Goal: Task Accomplishment & Management: Complete application form

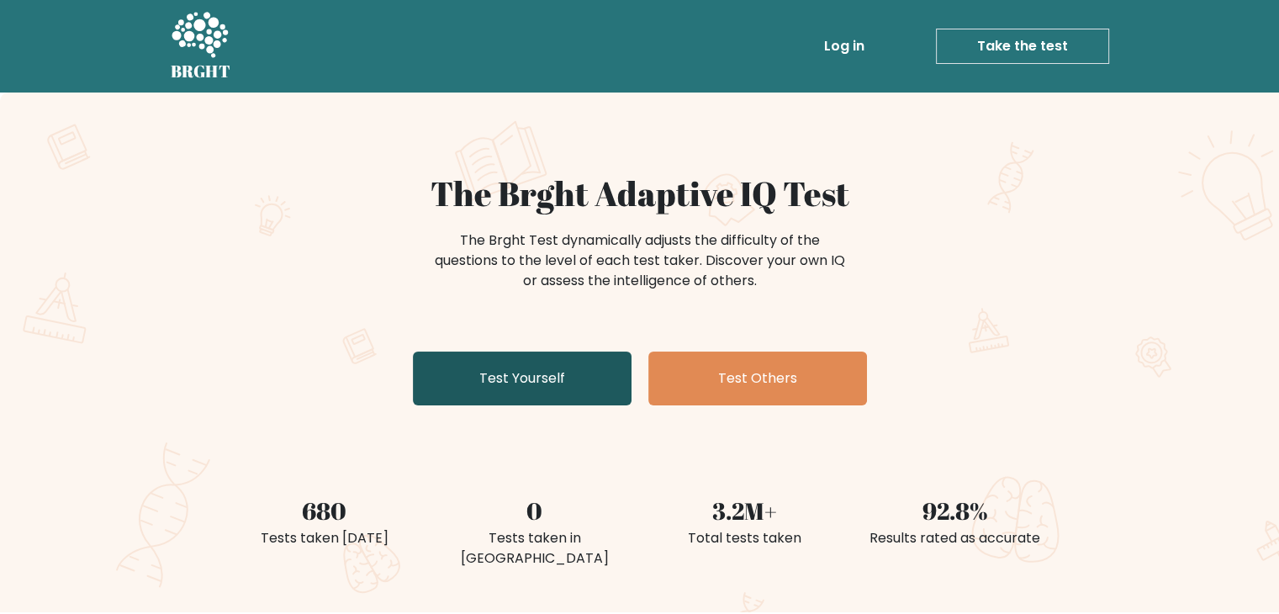
click at [574, 367] on link "Test Yourself" at bounding box center [522, 378] width 219 height 54
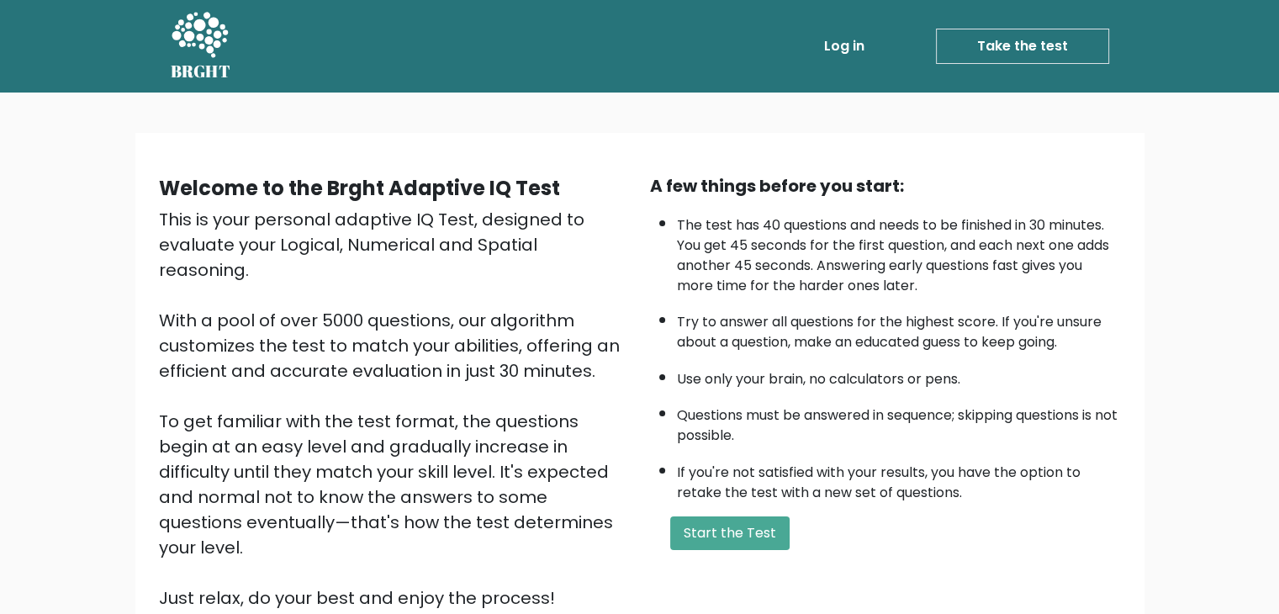
click at [842, 47] on link "Log in" at bounding box center [844, 46] width 54 height 34
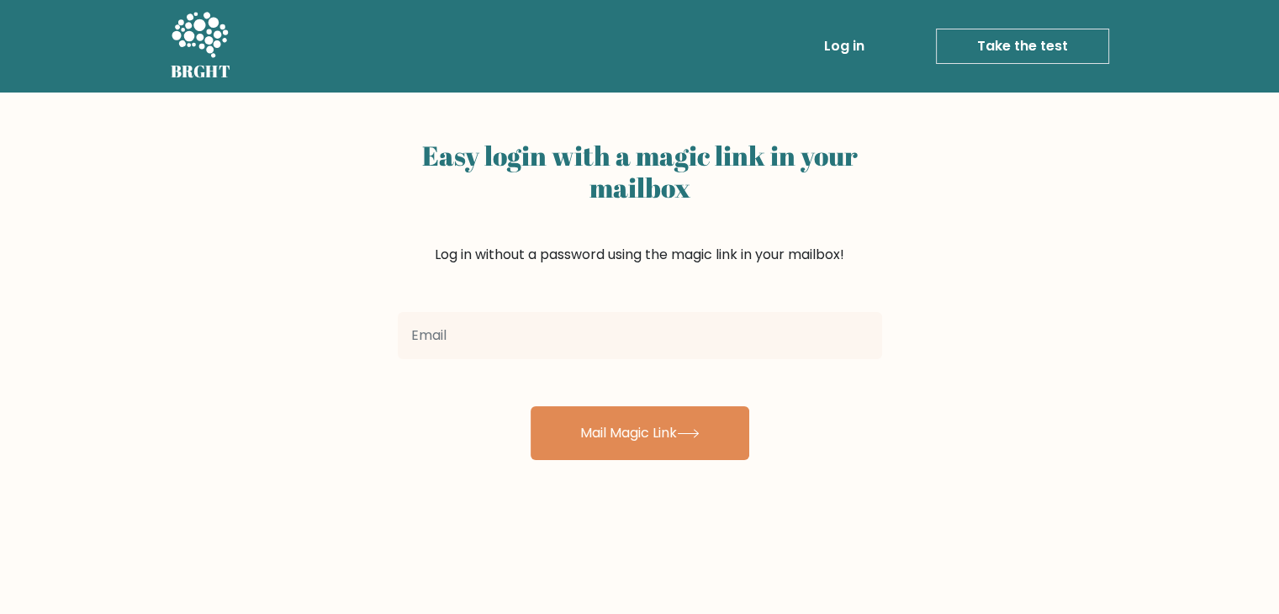
click at [986, 49] on link "Take the test" at bounding box center [1022, 46] width 173 height 35
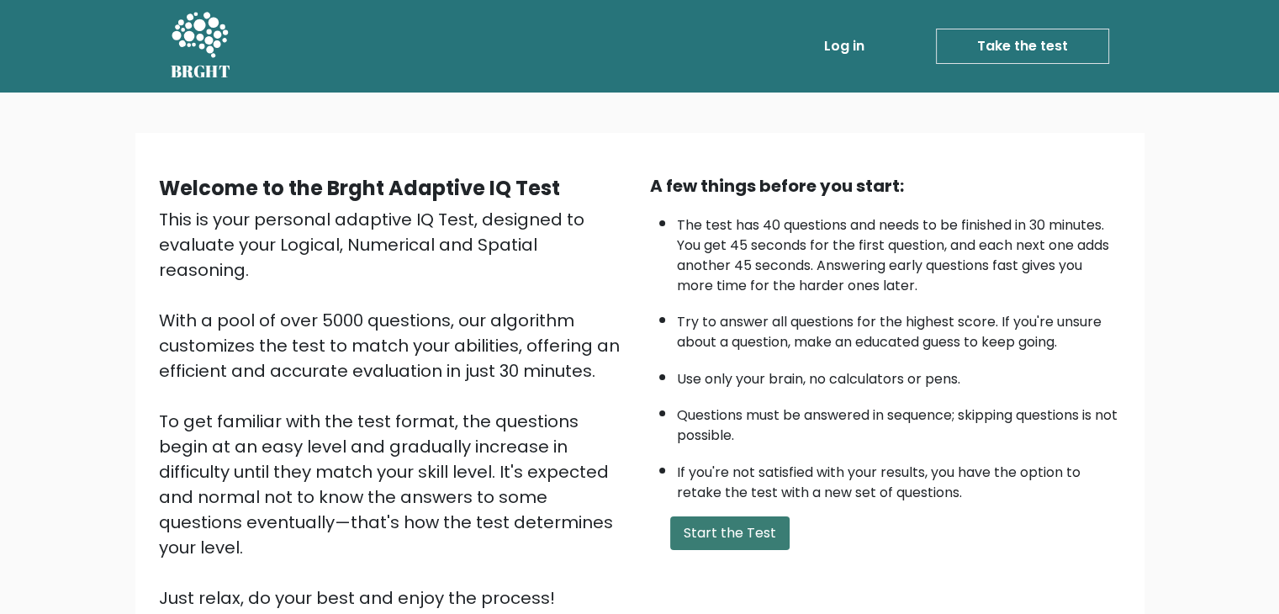
click at [737, 536] on button "Start the Test" at bounding box center [729, 533] width 119 height 34
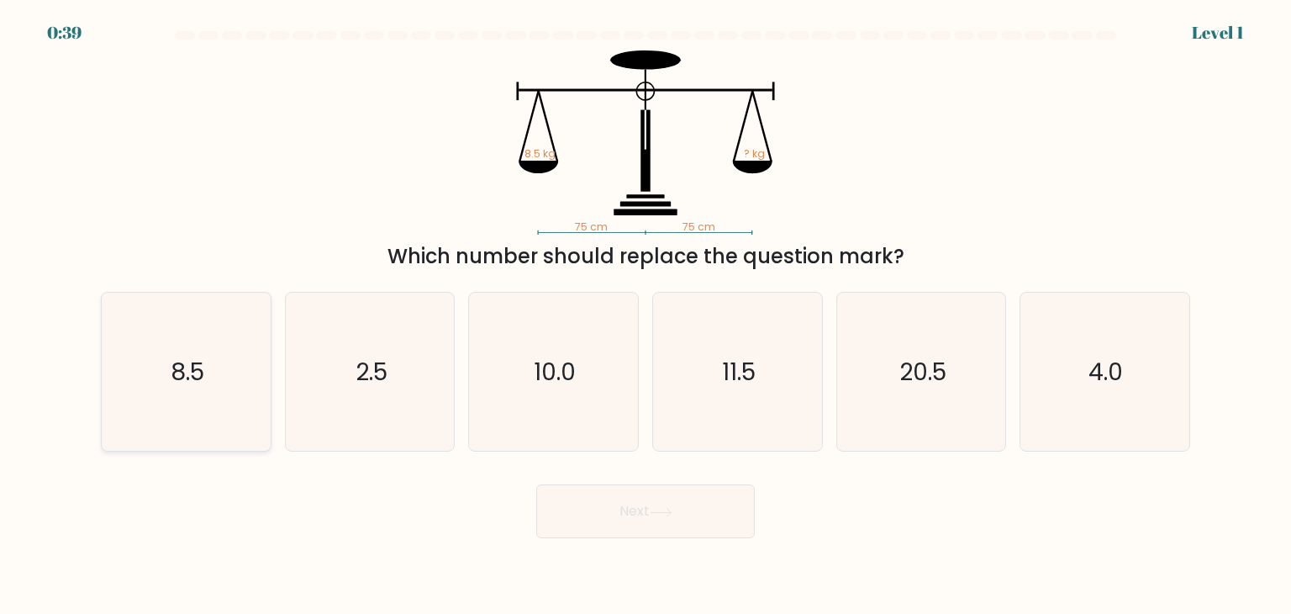
click at [124, 351] on icon "8.5" at bounding box center [186, 372] width 158 height 158
click at [646, 315] on input "a. 8.5" at bounding box center [646, 311] width 1 height 8
radio input "true"
click at [594, 515] on button "Next" at bounding box center [645, 511] width 219 height 54
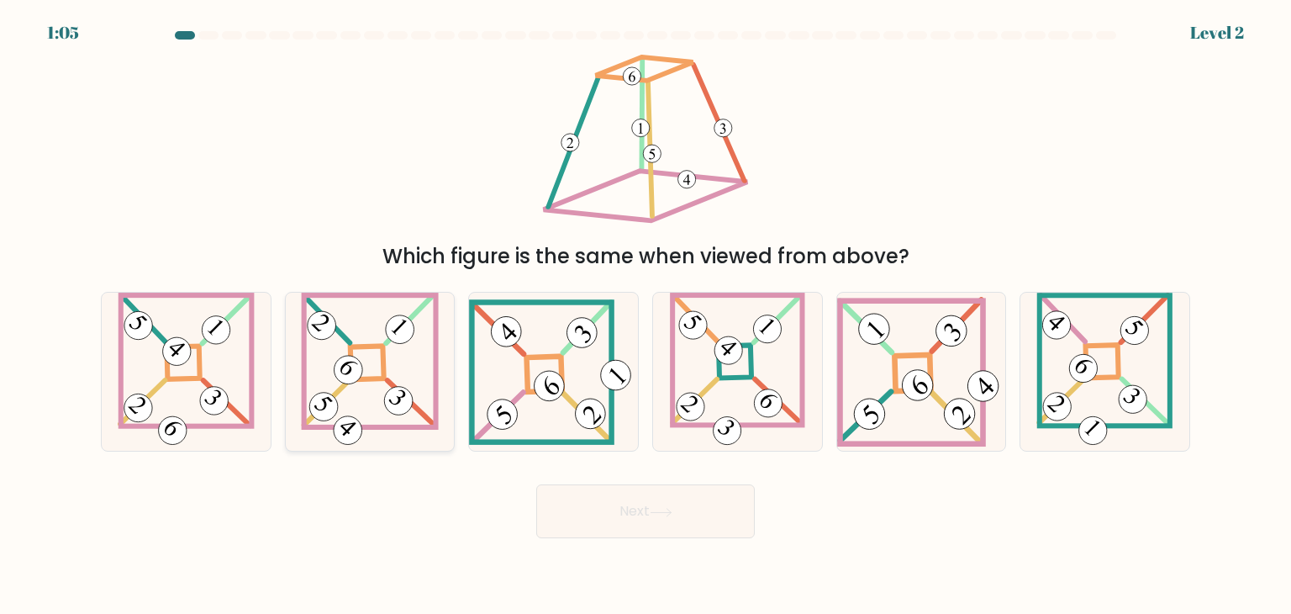
click at [386, 398] on 863 at bounding box center [399, 401] width 40 height 40
click at [646, 315] on input "b." at bounding box center [646, 311] width 1 height 8
radio input "true"
click at [637, 512] on button "Next" at bounding box center [645, 511] width 219 height 54
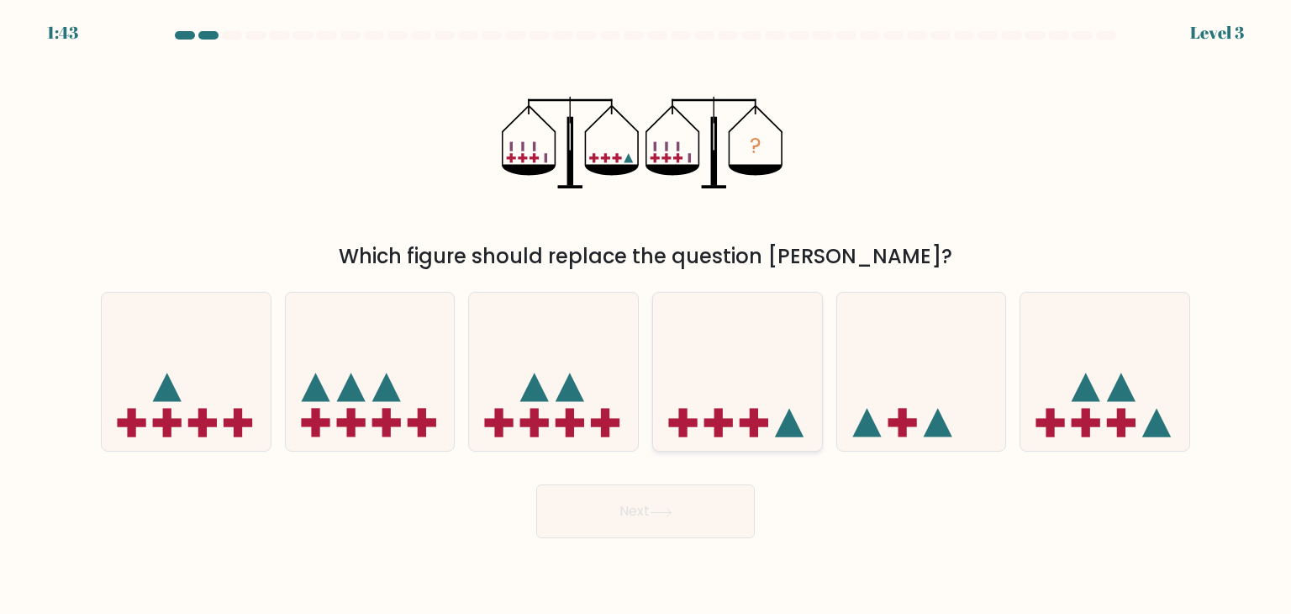
click at [700, 377] on icon at bounding box center [737, 372] width 169 height 140
click at [647, 315] on input "d." at bounding box center [646, 311] width 1 height 8
radio input "true"
click at [686, 502] on button "Next" at bounding box center [645, 511] width 219 height 54
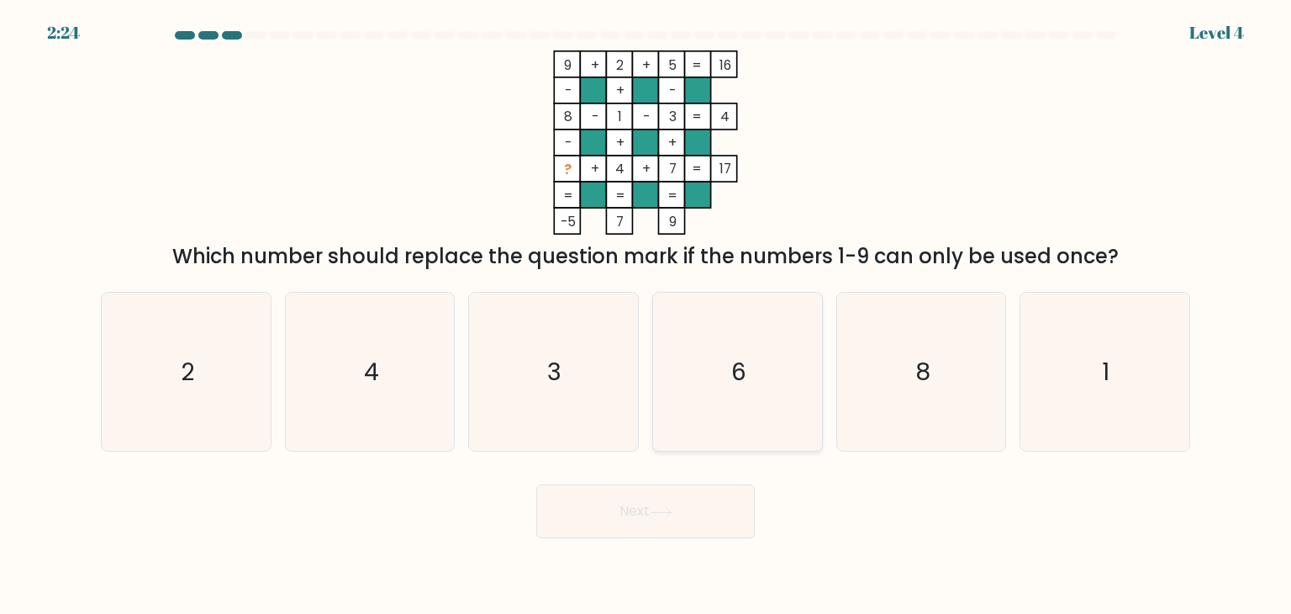
click at [769, 345] on icon "6" at bounding box center [737, 372] width 158 height 158
click at [647, 315] on input "d. 6" at bounding box center [646, 311] width 1 height 8
radio input "true"
click at [689, 507] on button "Next" at bounding box center [645, 511] width 219 height 54
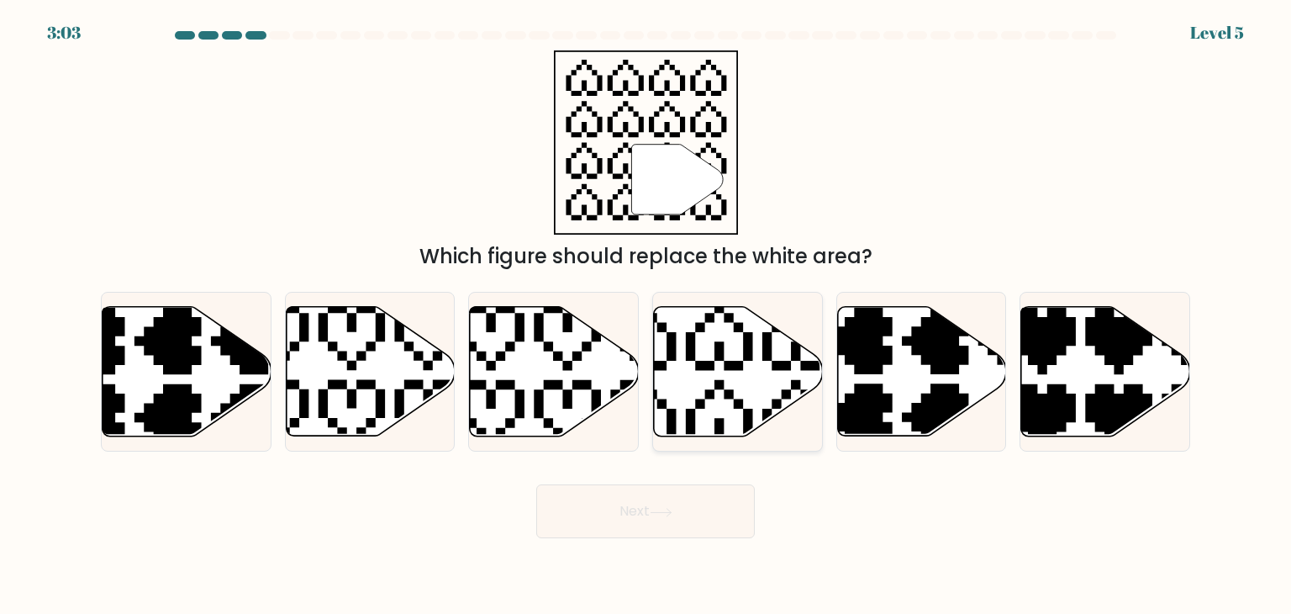
click at [715, 357] on icon at bounding box center [681, 298] width 297 height 297
click at [647, 315] on input "d." at bounding box center [646, 311] width 1 height 8
radio input "true"
click at [671, 510] on icon at bounding box center [661, 512] width 23 height 9
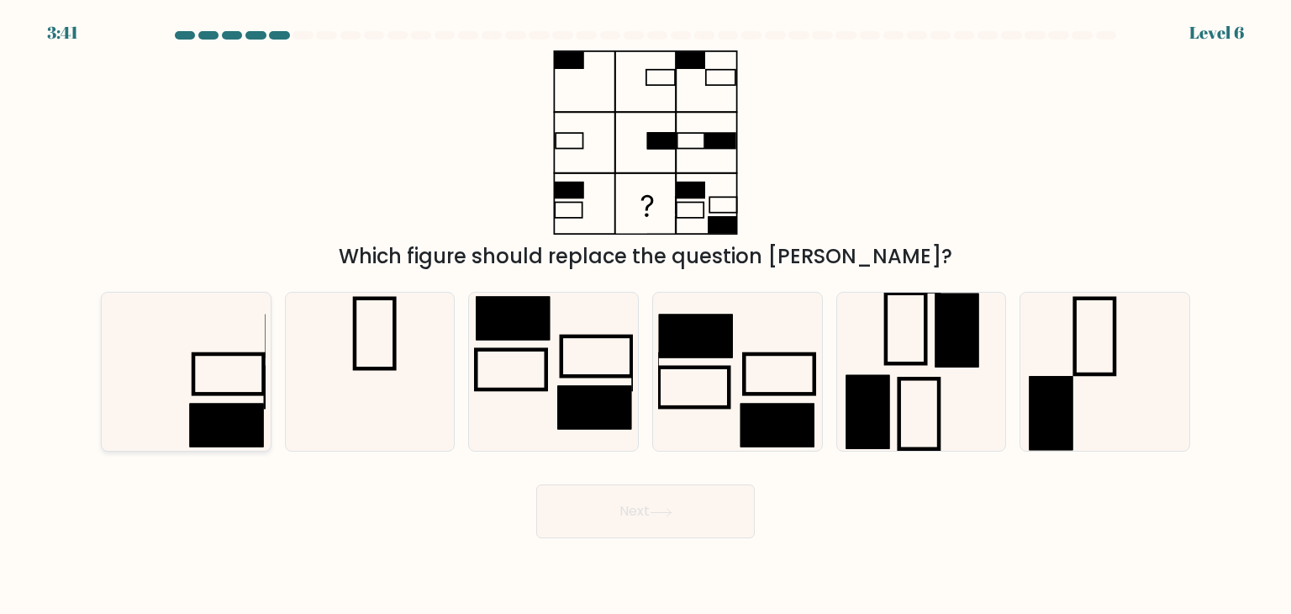
click at [235, 411] on rect at bounding box center [227, 426] width 74 height 44
click at [646, 315] on input "a." at bounding box center [646, 311] width 1 height 8
radio input "true"
click at [605, 516] on button "Next" at bounding box center [645, 511] width 219 height 54
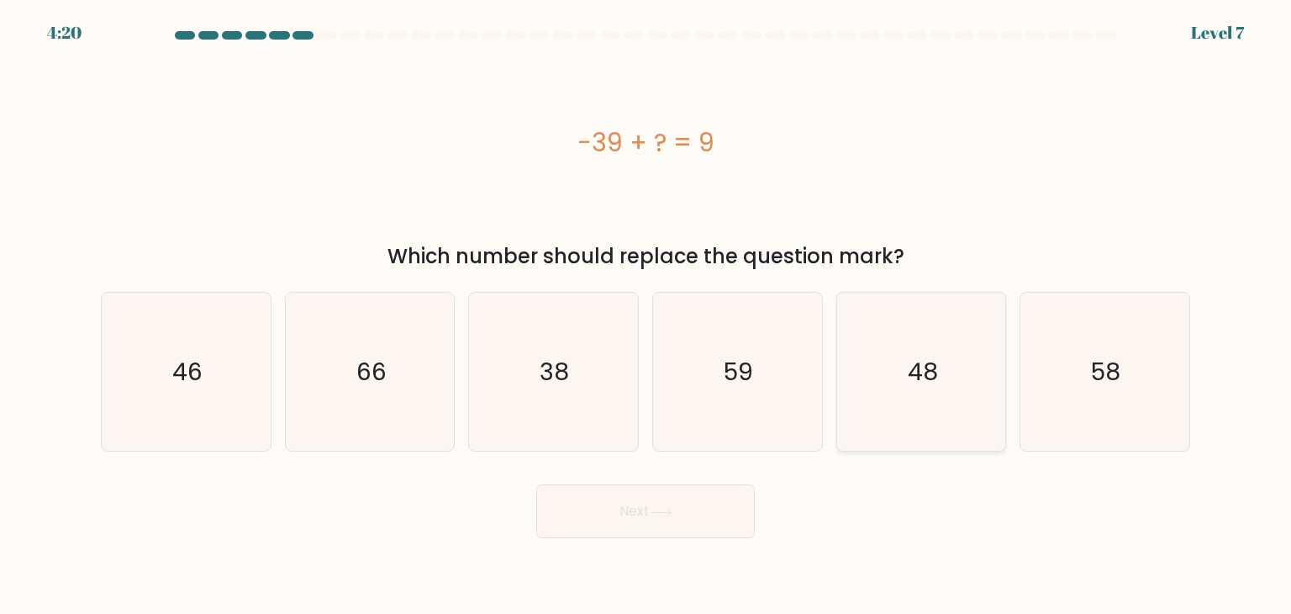
click at [938, 379] on icon "48" at bounding box center [921, 372] width 158 height 158
click at [647, 315] on input "e. 48" at bounding box center [646, 311] width 1 height 8
radio input "true"
click at [660, 502] on button "Next" at bounding box center [645, 511] width 219 height 54
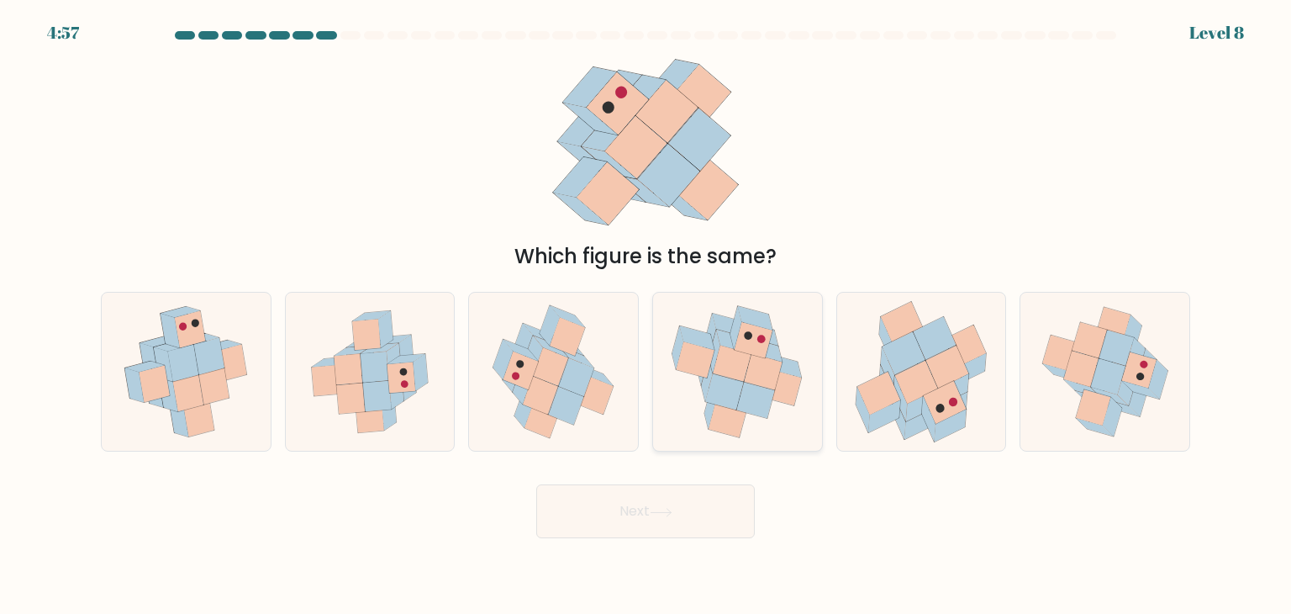
click at [745, 356] on icon at bounding box center [733, 364] width 38 height 36
click at [647, 315] on input "d." at bounding box center [646, 311] width 1 height 8
radio input "true"
click at [668, 513] on icon at bounding box center [661, 512] width 23 height 9
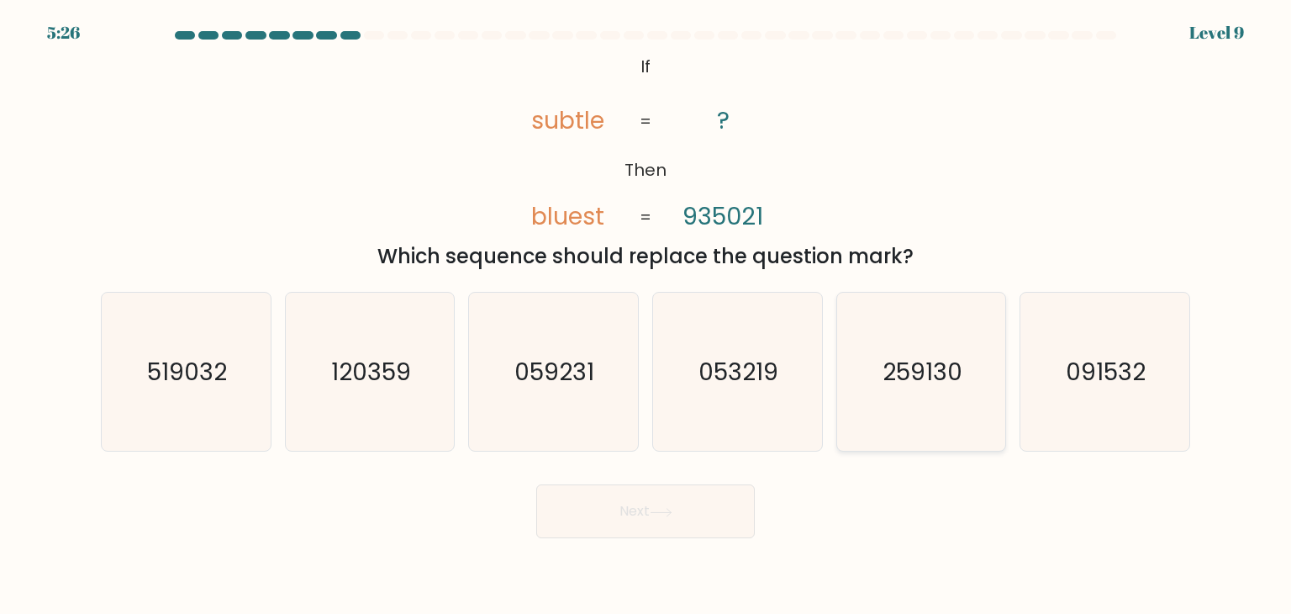
click at [919, 368] on text "259130" at bounding box center [923, 372] width 80 height 34
click at [647, 315] on input "e. 259130" at bounding box center [646, 311] width 1 height 8
radio input "true"
click at [721, 494] on button "Next" at bounding box center [645, 511] width 219 height 54
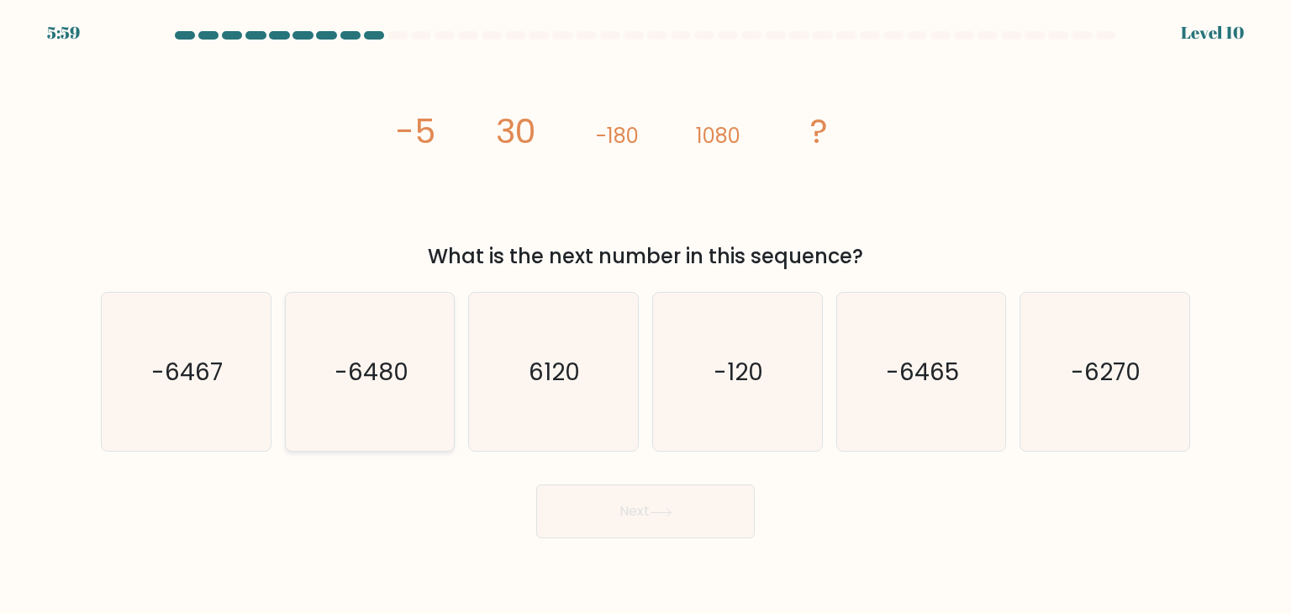
click at [393, 441] on icon "-6480" at bounding box center [370, 372] width 158 height 158
click at [646, 315] on input "b. -6480" at bounding box center [646, 311] width 1 height 8
radio input "true"
click at [609, 515] on button "Next" at bounding box center [645, 511] width 219 height 54
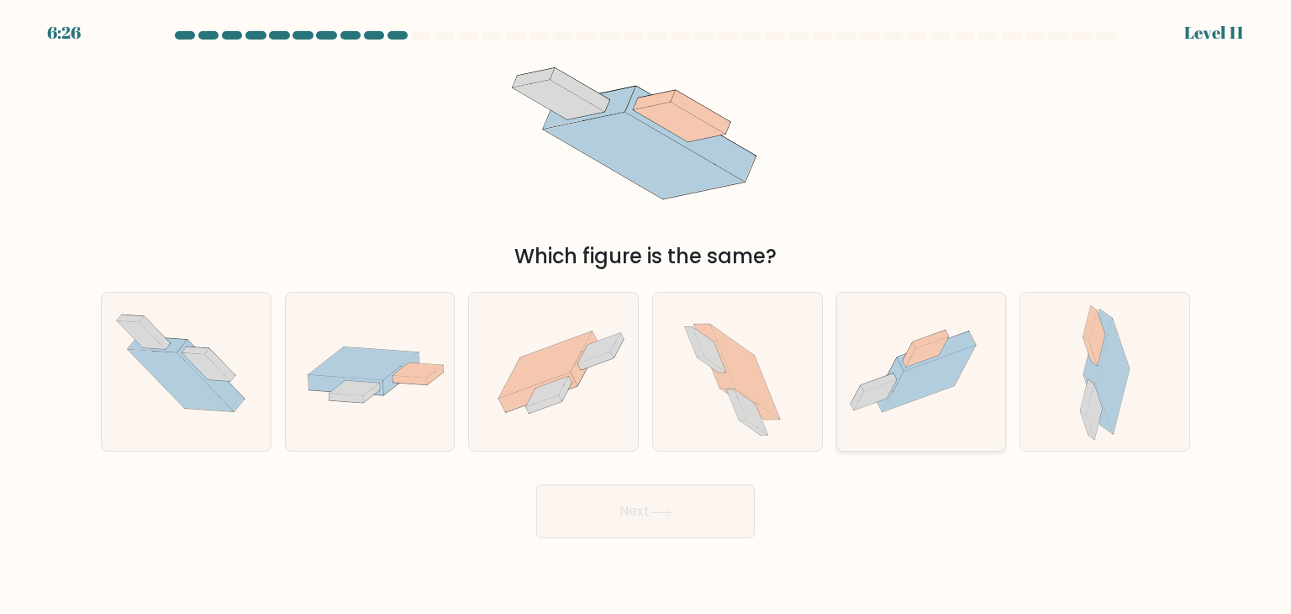
click at [902, 394] on icon at bounding box center [929, 379] width 93 height 66
click at [647, 315] on input "e." at bounding box center [646, 311] width 1 height 8
radio input "true"
click at [669, 502] on button "Next" at bounding box center [645, 511] width 219 height 54
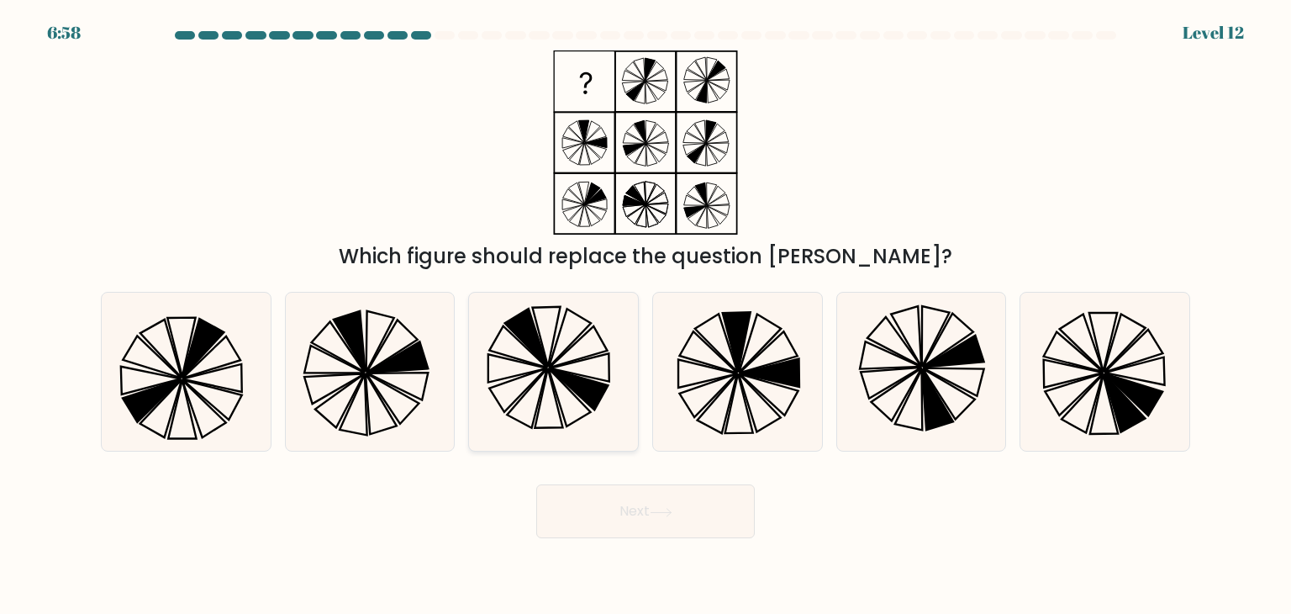
click at [563, 342] on icon at bounding box center [553, 372] width 158 height 158
click at [646, 315] on input "c." at bounding box center [646, 311] width 1 height 8
radio input "true"
click at [626, 512] on button "Next" at bounding box center [645, 511] width 219 height 54
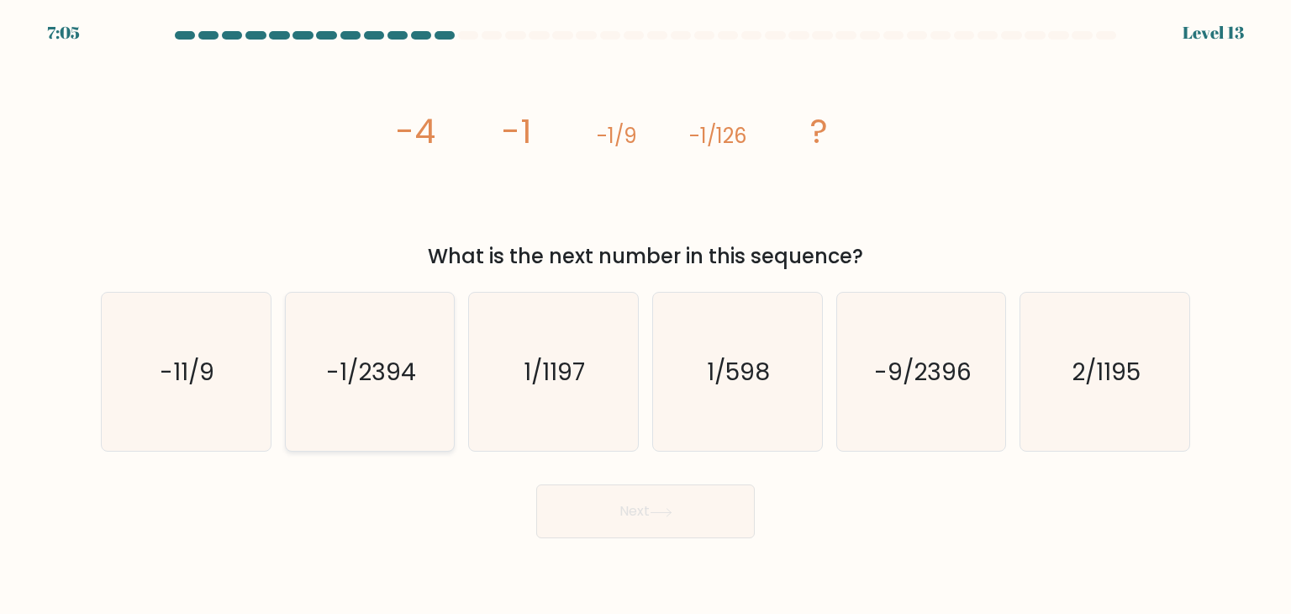
click at [386, 366] on text "-1/2394" at bounding box center [371, 372] width 90 height 34
click at [646, 315] on input "b. -1/2394" at bounding box center [646, 311] width 1 height 8
radio input "true"
click at [663, 525] on button "Next" at bounding box center [645, 511] width 219 height 54
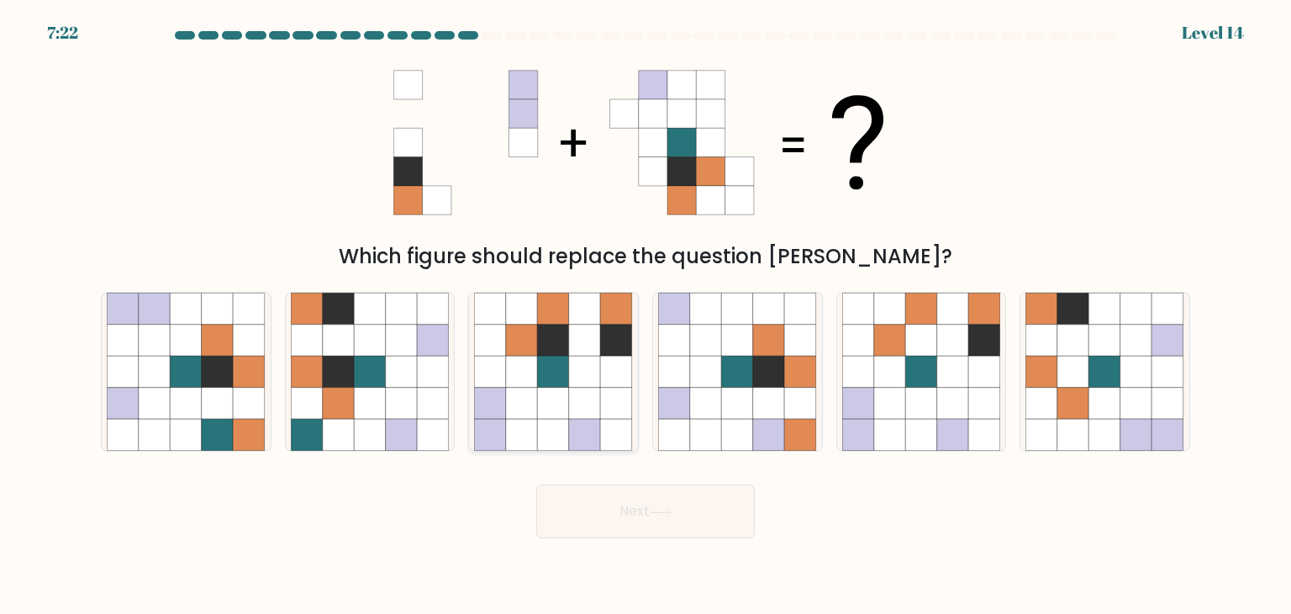
click at [517, 406] on icon at bounding box center [522, 404] width 32 height 32
click at [646, 315] on input "c." at bounding box center [646, 311] width 1 height 8
radio input "true"
click at [694, 524] on button "Next" at bounding box center [645, 511] width 219 height 54
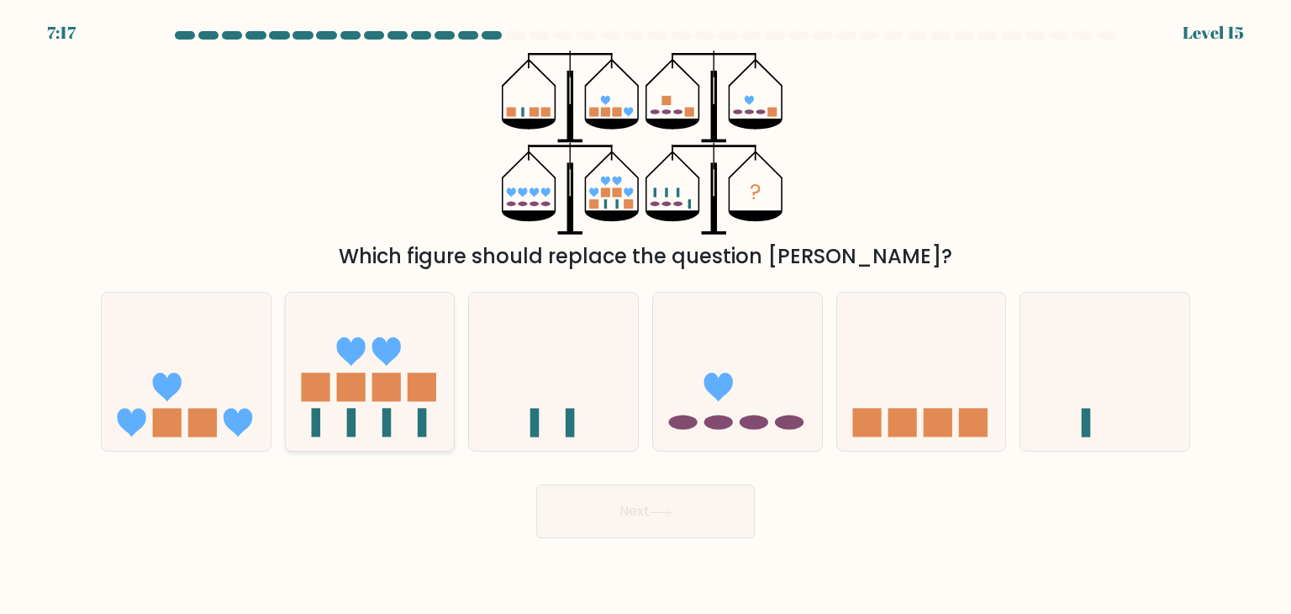
click at [380, 360] on icon at bounding box center [386, 351] width 29 height 29
click at [646, 315] on input "b." at bounding box center [646, 311] width 1 height 8
radio input "true"
click at [635, 510] on button "Next" at bounding box center [645, 511] width 219 height 54
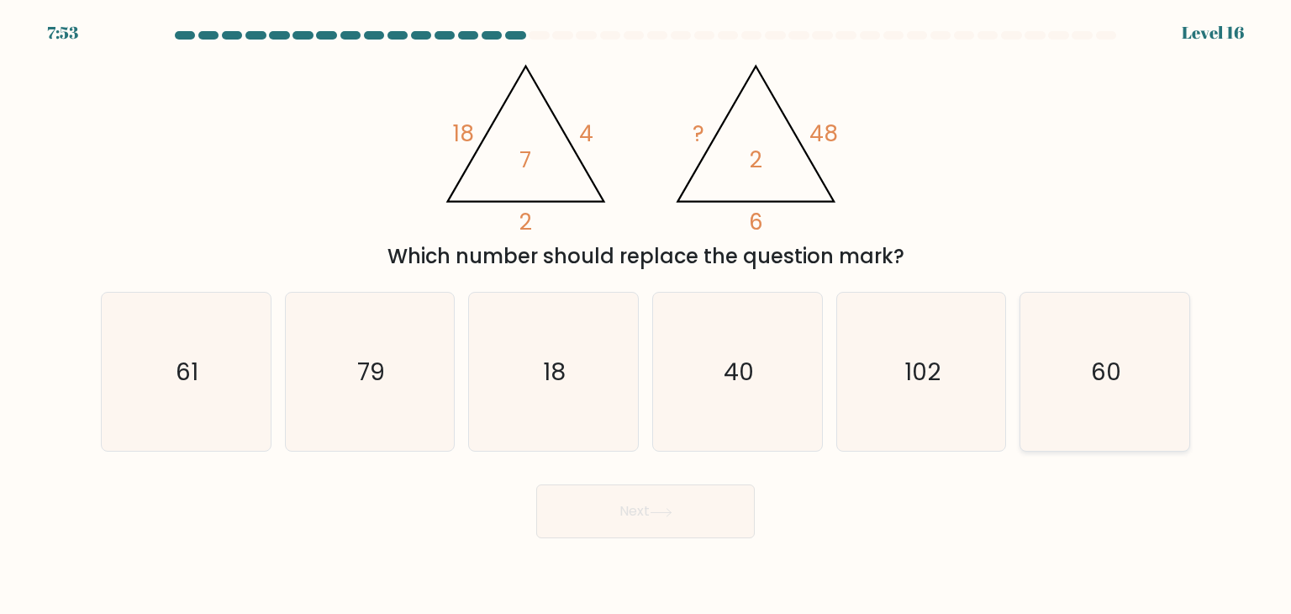
click at [1111, 400] on icon "60" at bounding box center [1105, 372] width 158 height 158
click at [647, 315] on input "f. 60" at bounding box center [646, 311] width 1 height 8
radio input "true"
click at [702, 522] on button "Next" at bounding box center [645, 511] width 219 height 54
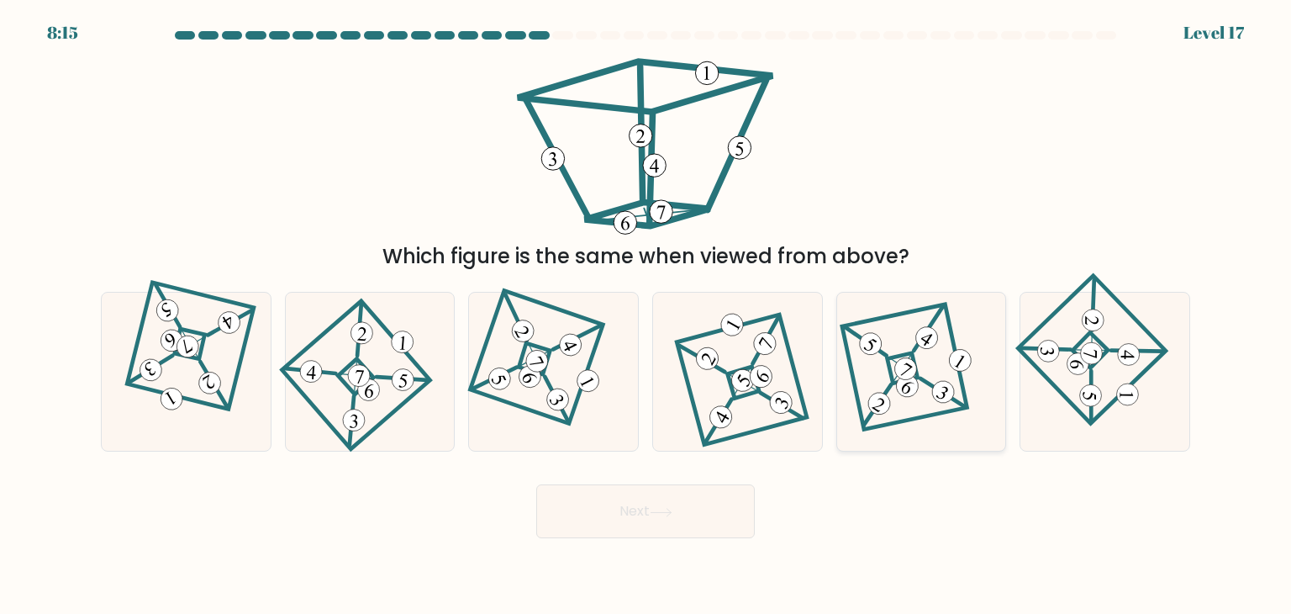
click at [909, 362] on 878 at bounding box center [905, 369] width 30 height 30
click at [647, 315] on input "e." at bounding box center [646, 311] width 1 height 8
radio input "true"
click at [689, 502] on button "Next" at bounding box center [645, 511] width 219 height 54
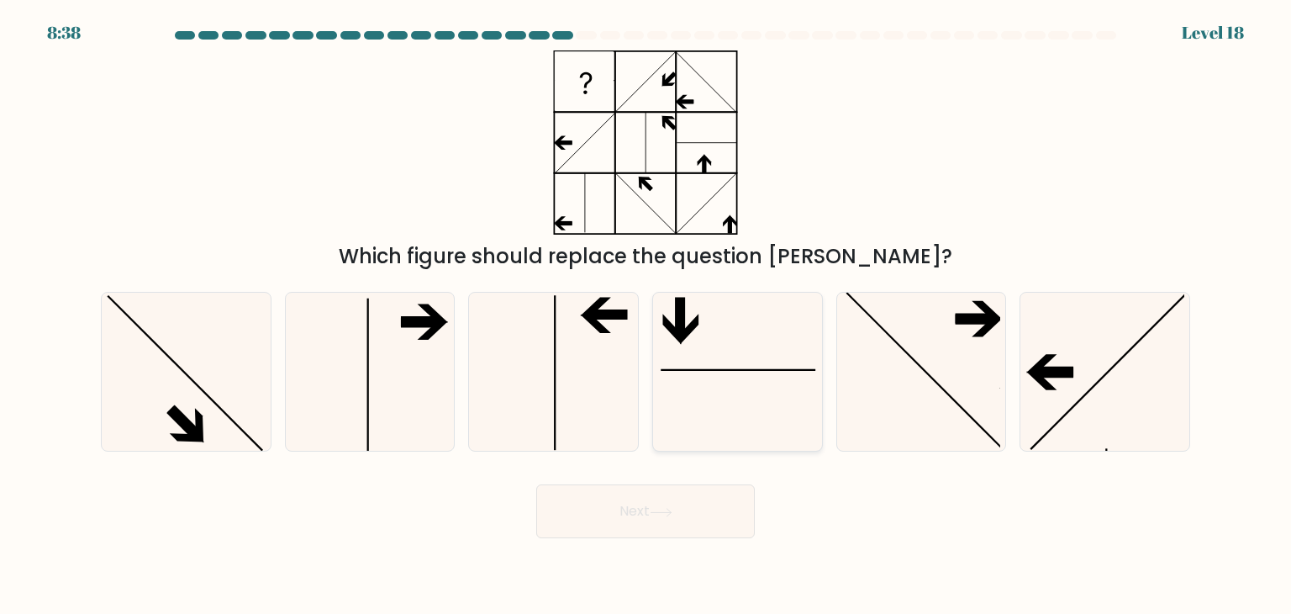
click at [702, 335] on icon at bounding box center [737, 372] width 158 height 158
click at [647, 315] on input "d." at bounding box center [646, 311] width 1 height 8
radio input "true"
click at [661, 501] on button "Next" at bounding box center [645, 511] width 219 height 54
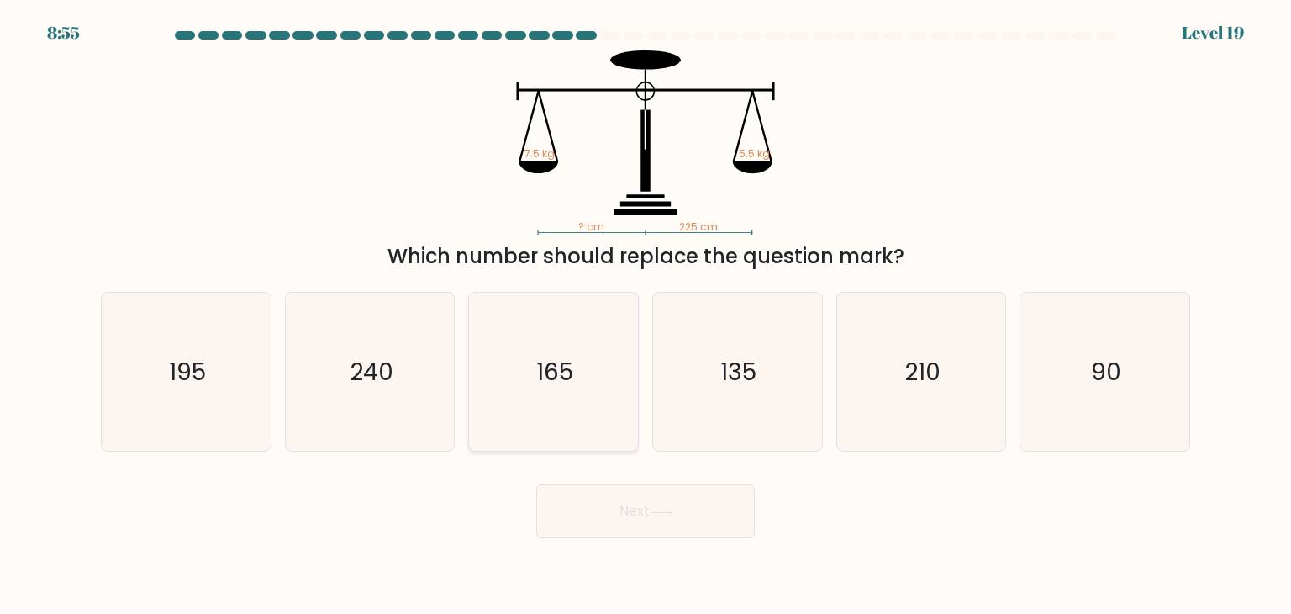
click at [577, 373] on icon "165" at bounding box center [553, 372] width 158 height 158
click at [646, 315] on input "c. 165" at bounding box center [646, 311] width 1 height 8
radio input "true"
click at [635, 495] on button "Next" at bounding box center [645, 511] width 219 height 54
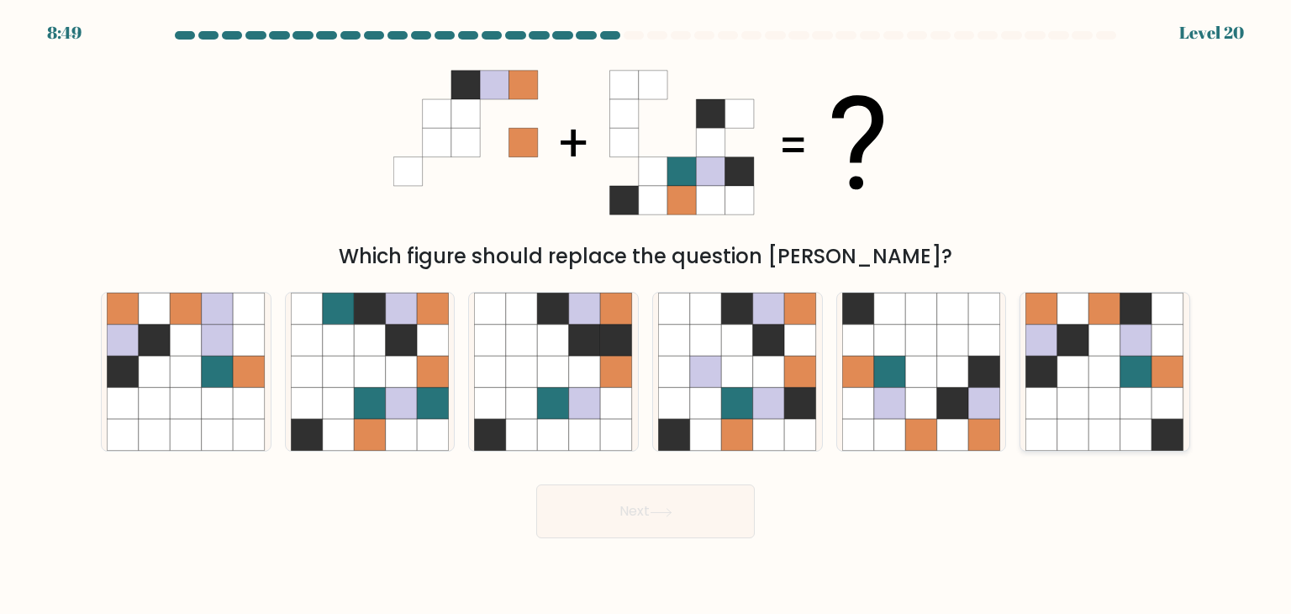
click at [1079, 388] on icon at bounding box center [1074, 404] width 32 height 32
click at [647, 315] on input "f." at bounding box center [646, 311] width 1 height 8
radio input "true"
click at [703, 496] on button "Next" at bounding box center [645, 511] width 219 height 54
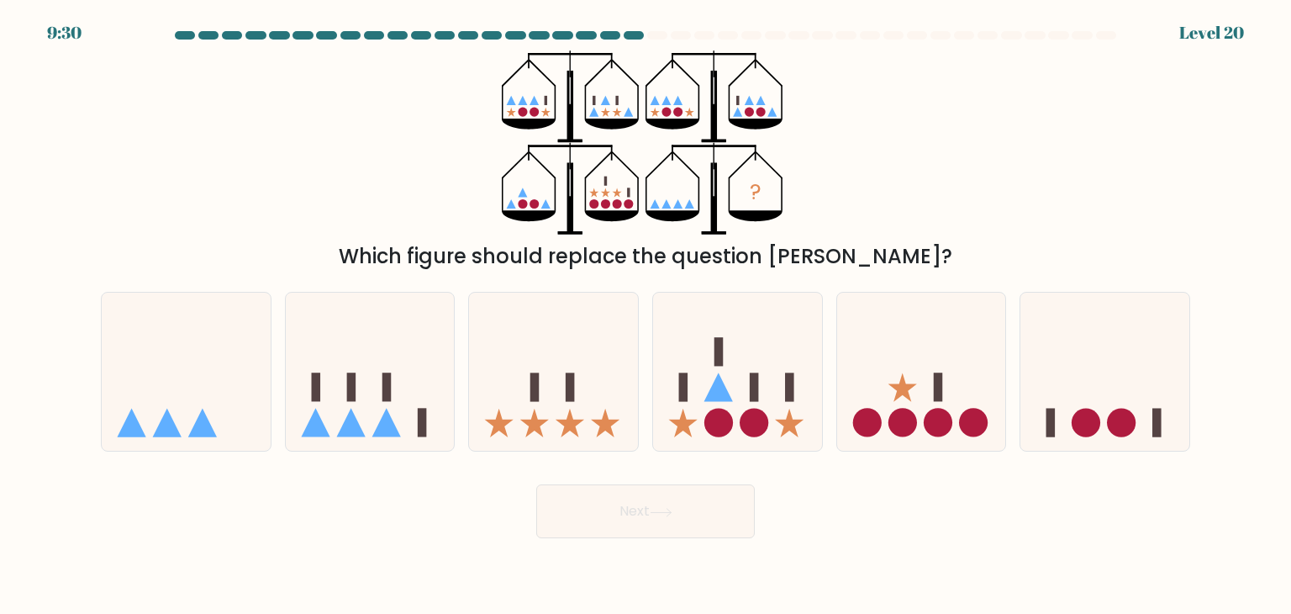
click at [882, 193] on div "? Which figure should replace the question mark?" at bounding box center [646, 160] width 1110 height 221
click at [1090, 418] on circle at bounding box center [1086, 423] width 29 height 29
click at [647, 315] on input "f." at bounding box center [646, 311] width 1 height 8
radio input "true"
click at [656, 508] on icon at bounding box center [661, 512] width 23 height 9
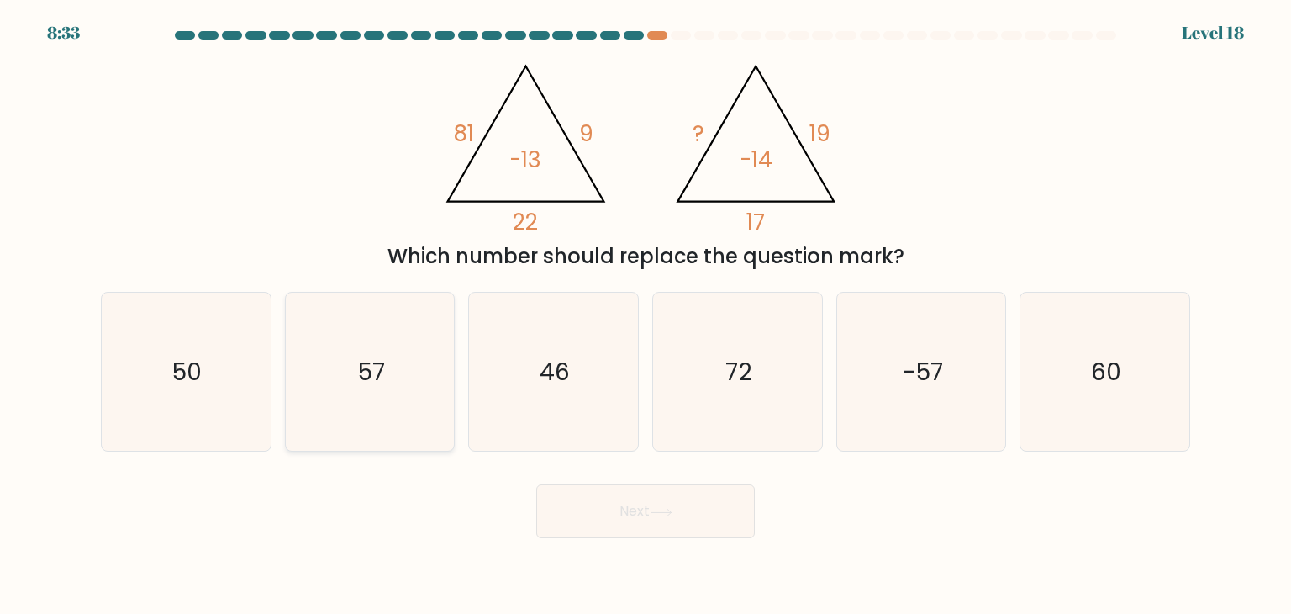
click at [340, 397] on icon "57" at bounding box center [370, 372] width 158 height 158
click at [646, 315] on input "b. 57" at bounding box center [646, 311] width 1 height 8
radio input "true"
click at [632, 514] on button "Next" at bounding box center [645, 511] width 219 height 54
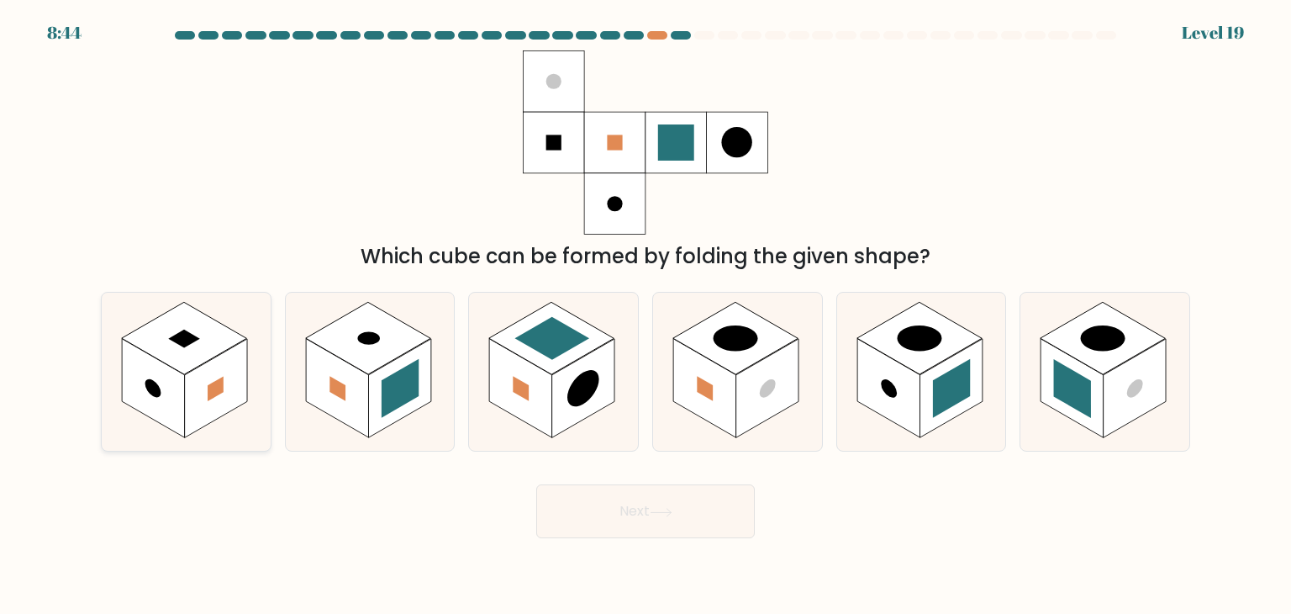
click at [198, 392] on rect at bounding box center [216, 388] width 63 height 99
click at [646, 315] on input "a." at bounding box center [646, 311] width 1 height 8
radio input "true"
click at [617, 513] on button "Next" at bounding box center [645, 511] width 219 height 54
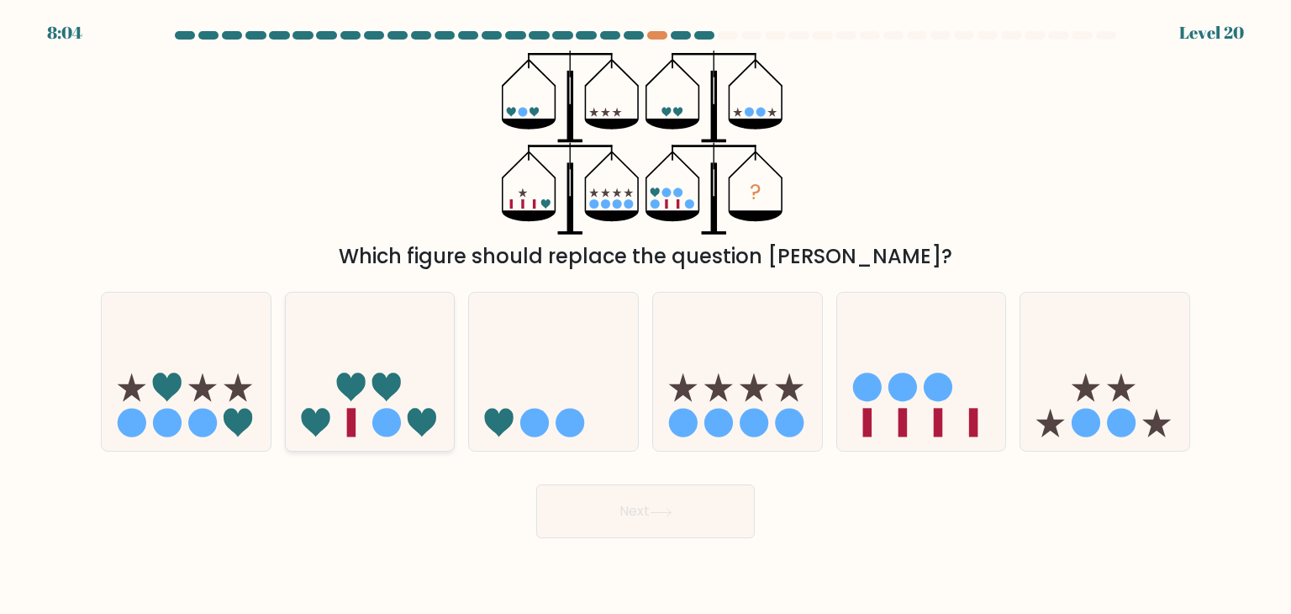
click at [393, 371] on icon at bounding box center [370, 372] width 169 height 140
click at [646, 315] on input "b." at bounding box center [646, 311] width 1 height 8
radio input "true"
click at [629, 507] on button "Next" at bounding box center [645, 511] width 219 height 54
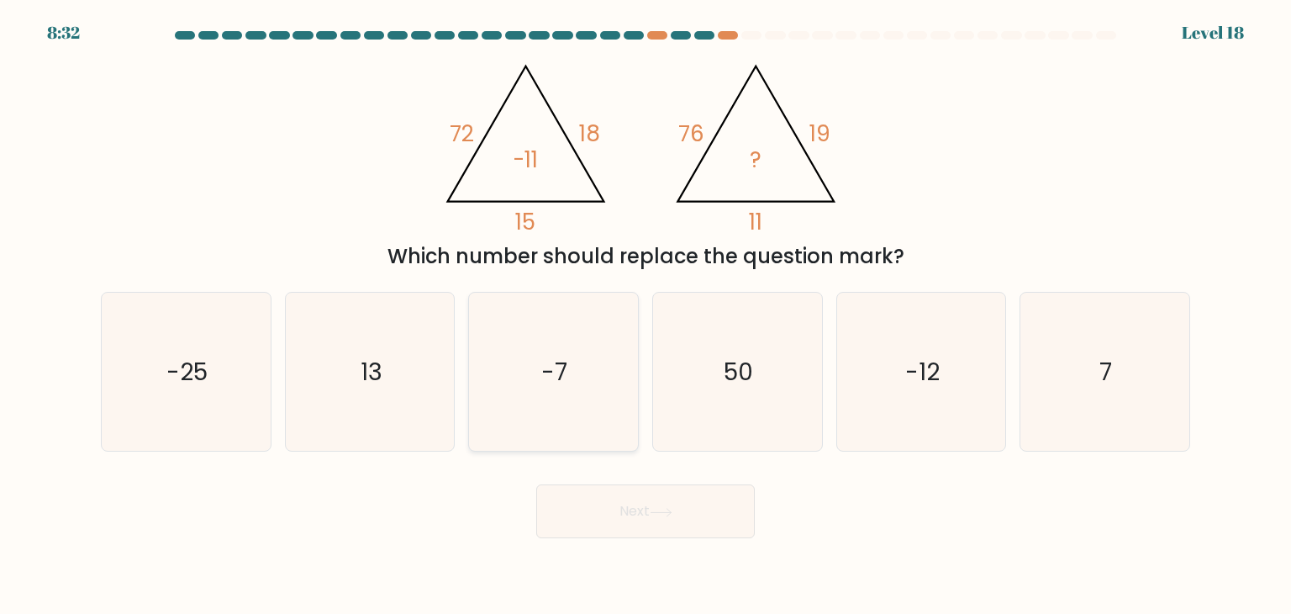
click at [626, 378] on icon "-7" at bounding box center [553, 372] width 158 height 158
click at [646, 315] on input "c. -7" at bounding box center [646, 311] width 1 height 8
radio input "true"
click at [677, 525] on button "Next" at bounding box center [645, 511] width 219 height 54
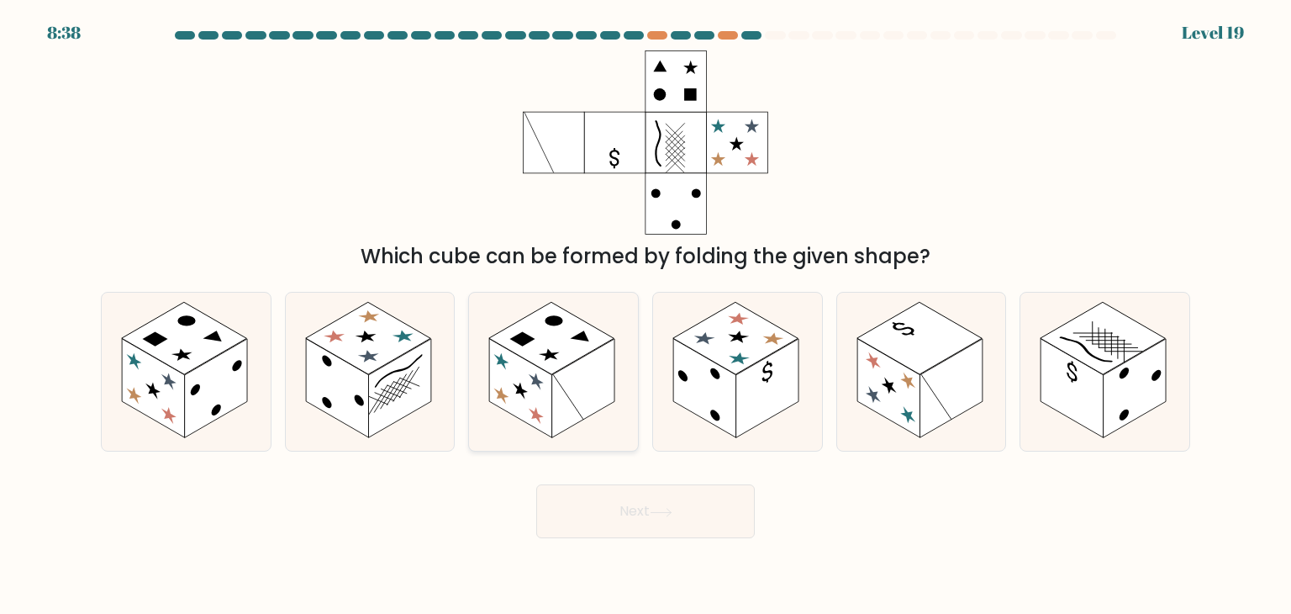
click at [527, 402] on rect at bounding box center [521, 388] width 63 height 99
click at [646, 315] on input "c." at bounding box center [646, 311] width 1 height 8
radio input "true"
click at [615, 514] on button "Next" at bounding box center [645, 511] width 219 height 54
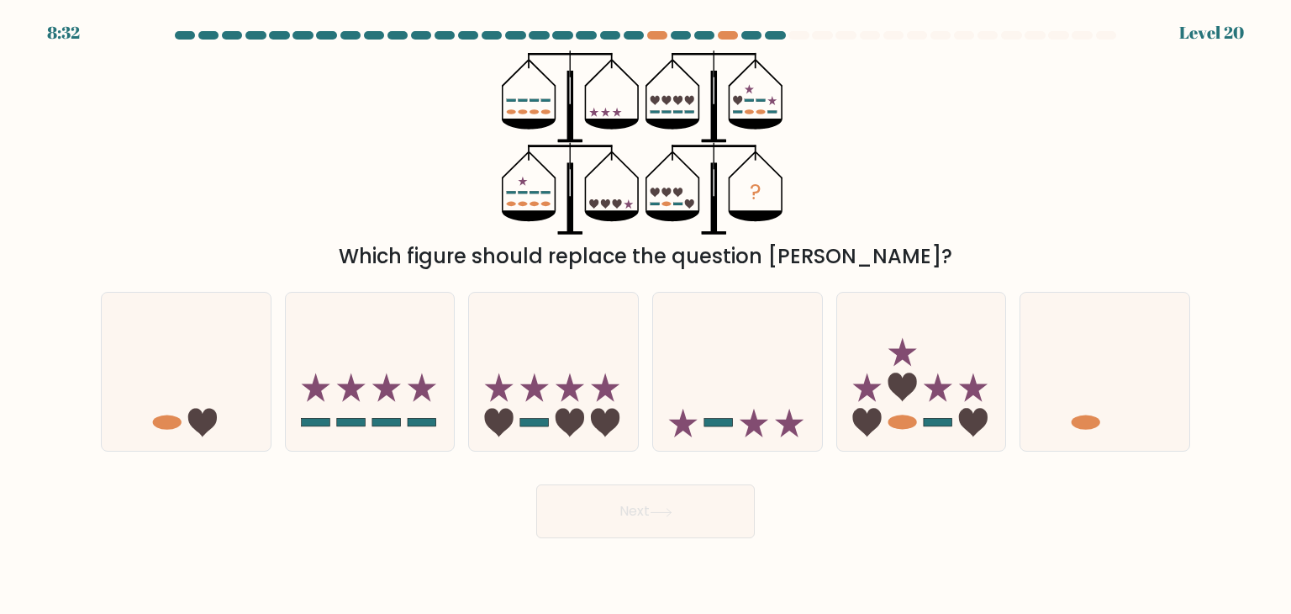
click at [842, 168] on div "? Which figure should replace the question mark?" at bounding box center [646, 160] width 1110 height 221
click at [583, 382] on icon at bounding box center [553, 372] width 169 height 140
click at [646, 315] on input "c." at bounding box center [646, 311] width 1 height 8
radio input "true"
click at [662, 509] on icon at bounding box center [661, 512] width 23 height 9
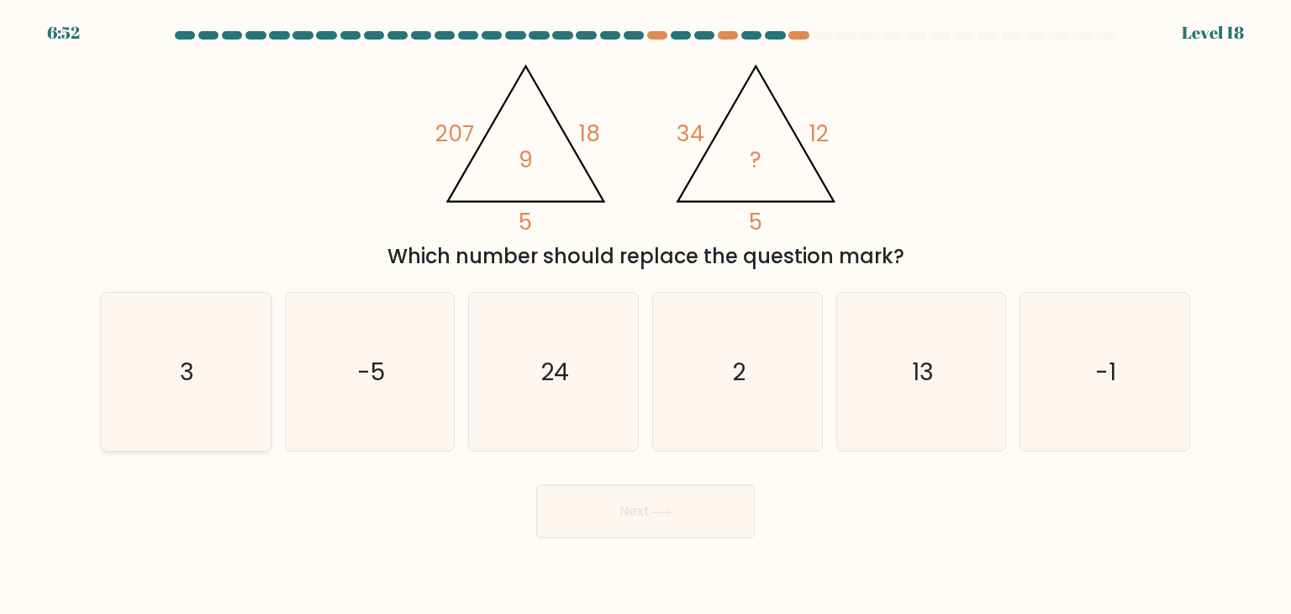
click at [225, 393] on icon "3" at bounding box center [186, 372] width 158 height 158
click at [646, 315] on input "a. 3" at bounding box center [646, 311] width 1 height 8
radio input "true"
click at [601, 521] on button "Next" at bounding box center [645, 511] width 219 height 54
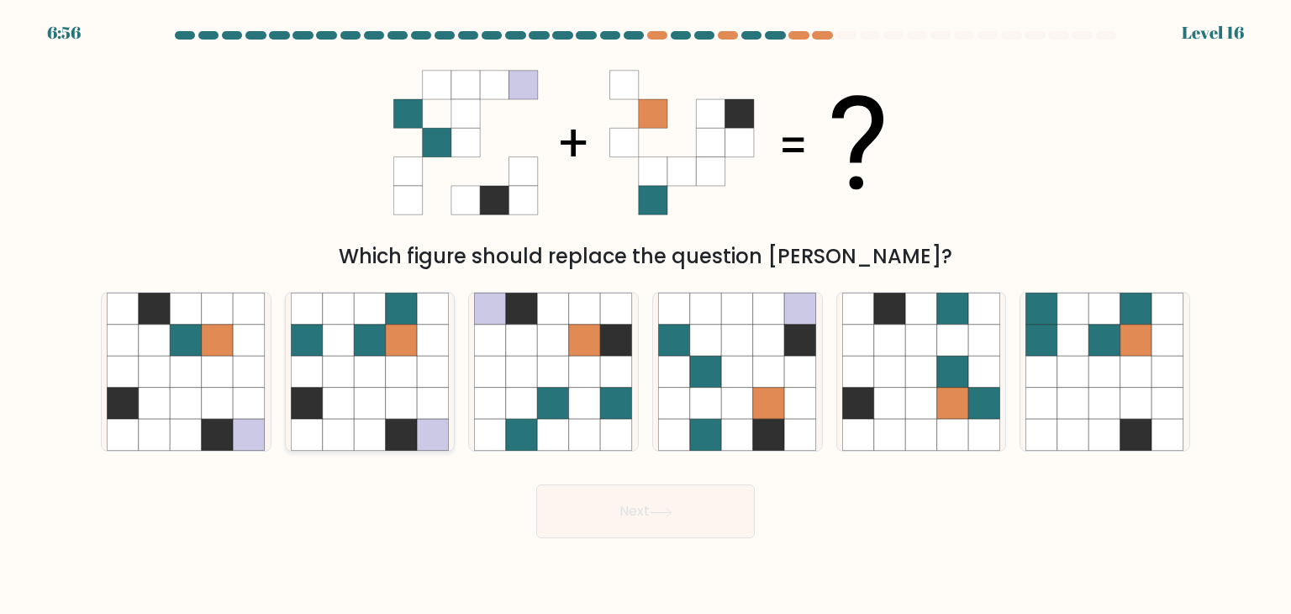
click at [413, 397] on icon at bounding box center [402, 404] width 32 height 32
click at [646, 315] on input "b." at bounding box center [646, 311] width 1 height 8
radio input "true"
click at [604, 501] on button "Next" at bounding box center [645, 511] width 219 height 54
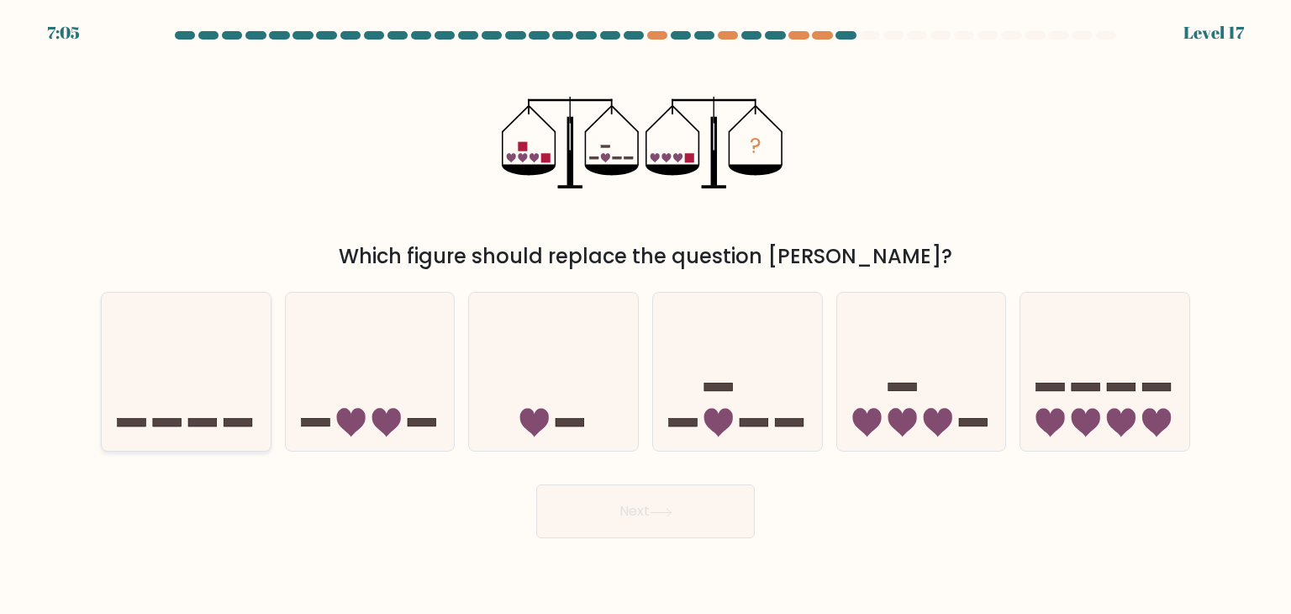
click at [202, 395] on icon at bounding box center [186, 372] width 169 height 140
click at [646, 315] on input "a." at bounding box center [646, 311] width 1 height 8
radio input "true"
click at [620, 515] on button "Next" at bounding box center [645, 511] width 219 height 54
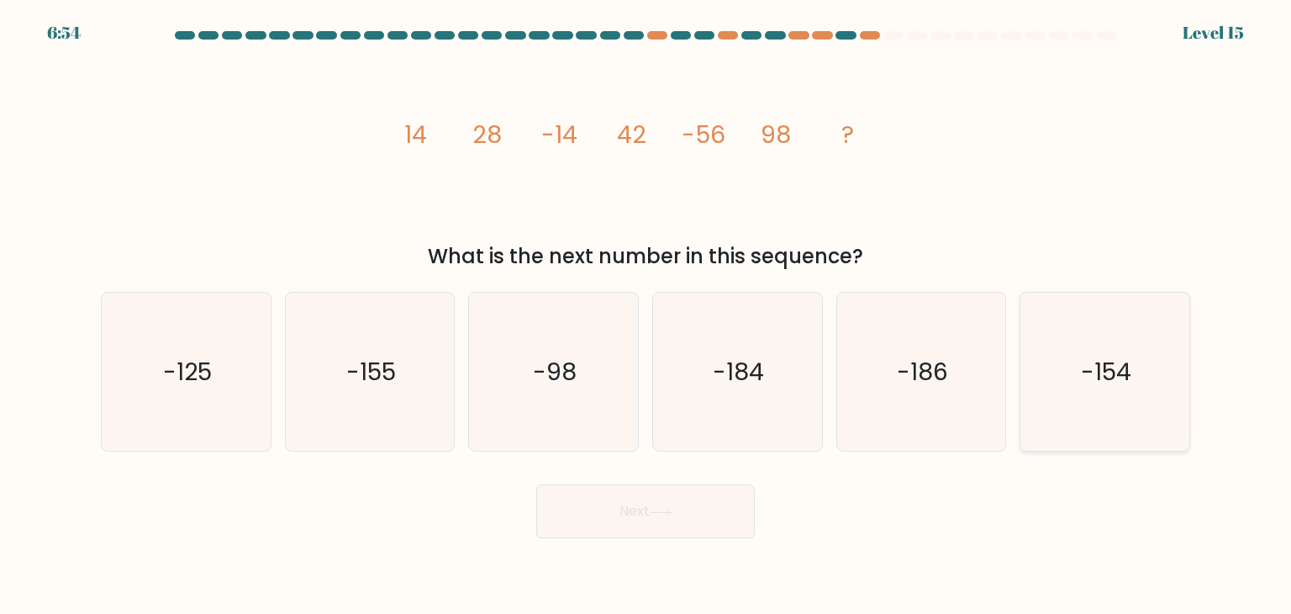
click at [1069, 427] on icon "-154" at bounding box center [1105, 372] width 158 height 158
click at [647, 315] on input "f. -154" at bounding box center [646, 311] width 1 height 8
radio input "true"
click at [665, 506] on button "Next" at bounding box center [645, 511] width 219 height 54
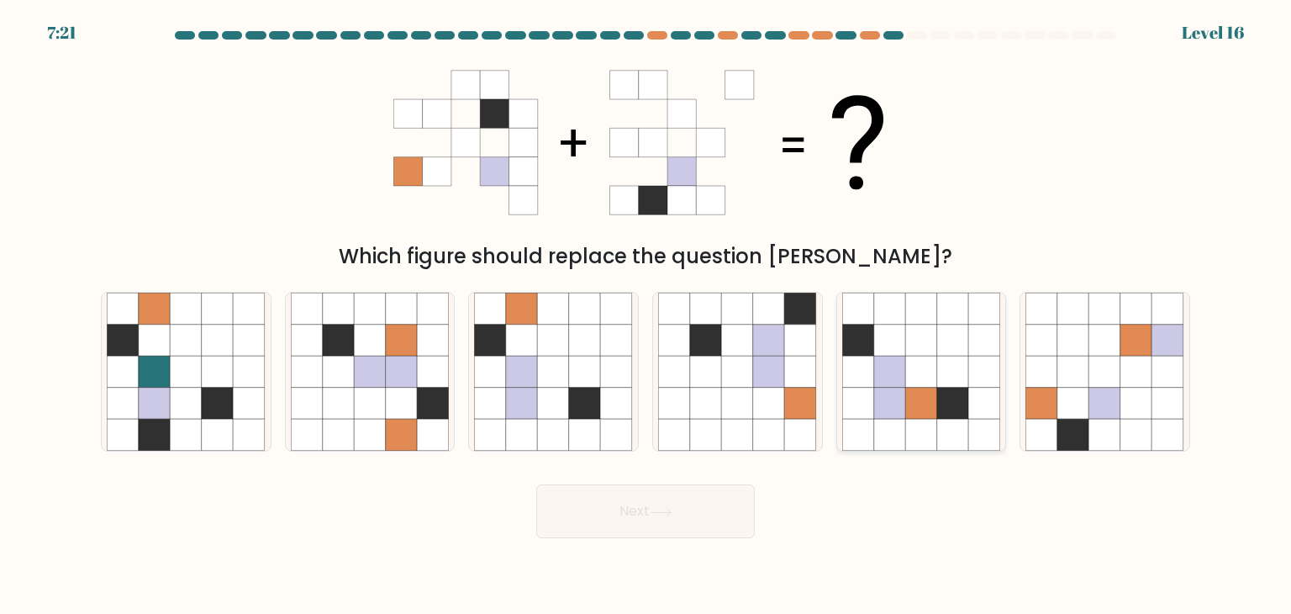
click at [905, 378] on icon at bounding box center [890, 372] width 32 height 32
click at [647, 315] on input "e." at bounding box center [646, 311] width 1 height 8
radio input "true"
click at [686, 508] on button "Next" at bounding box center [645, 511] width 219 height 54
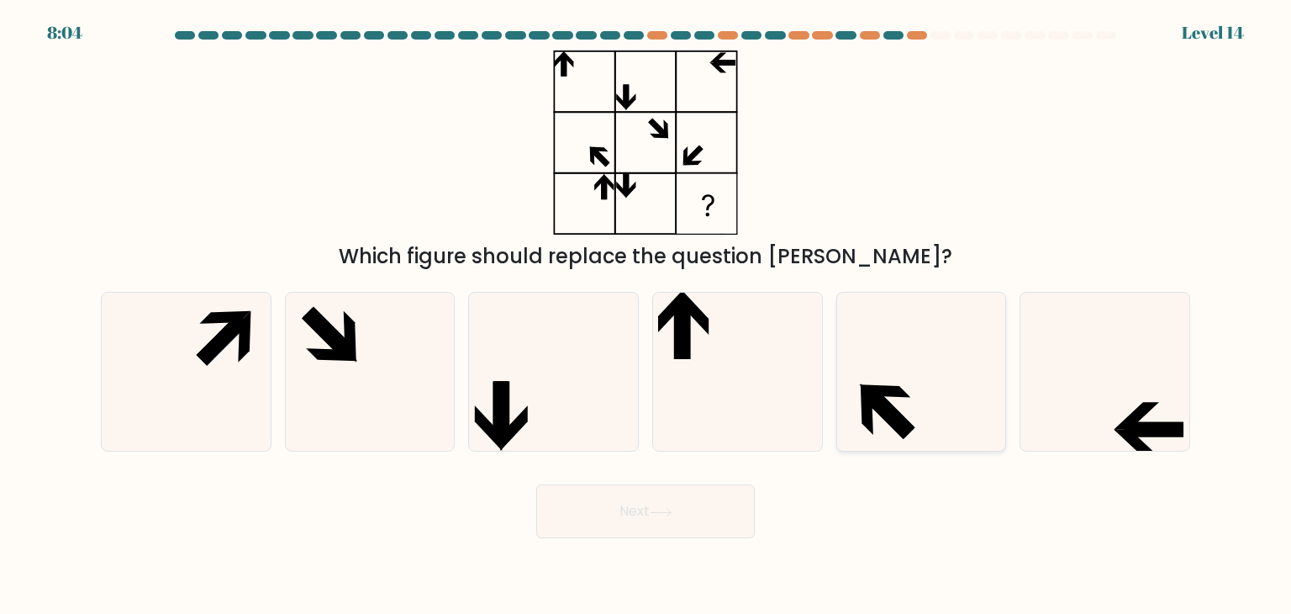
click at [897, 403] on icon at bounding box center [921, 372] width 158 height 158
click at [647, 315] on input "e." at bounding box center [646, 311] width 1 height 8
radio input "true"
click at [688, 524] on button "Next" at bounding box center [645, 511] width 219 height 54
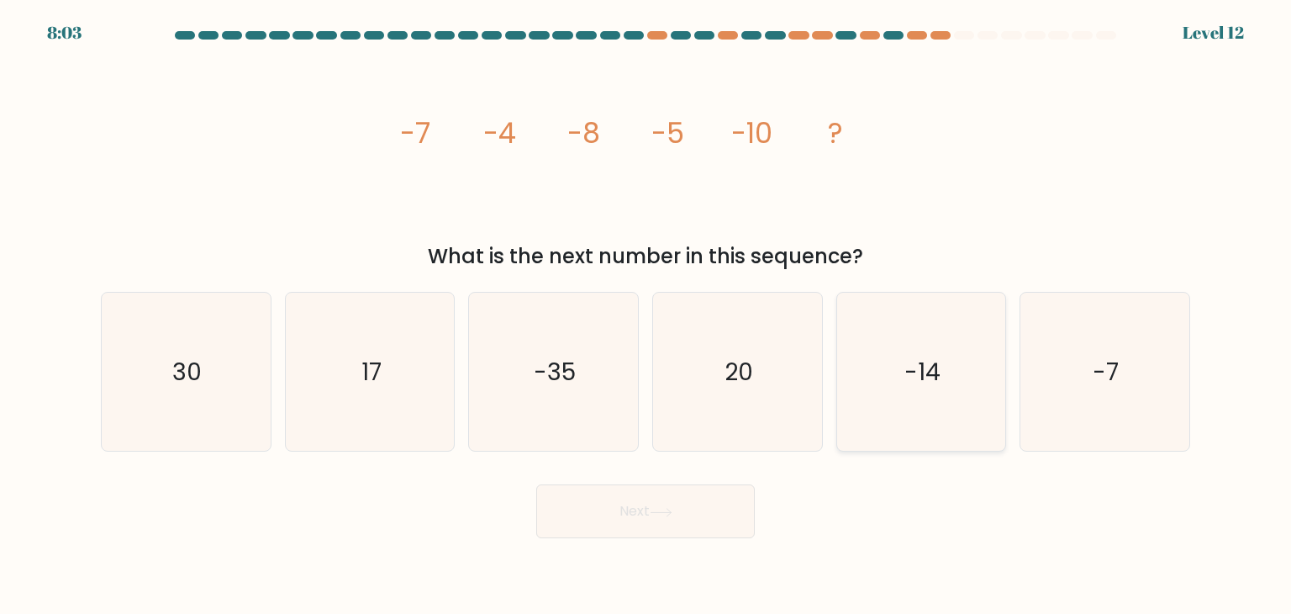
click at [871, 401] on icon "-14" at bounding box center [921, 372] width 158 height 158
click at [647, 315] on input "e. -14" at bounding box center [646, 311] width 1 height 8
radio input "true"
click at [693, 520] on button "Next" at bounding box center [645, 511] width 219 height 54
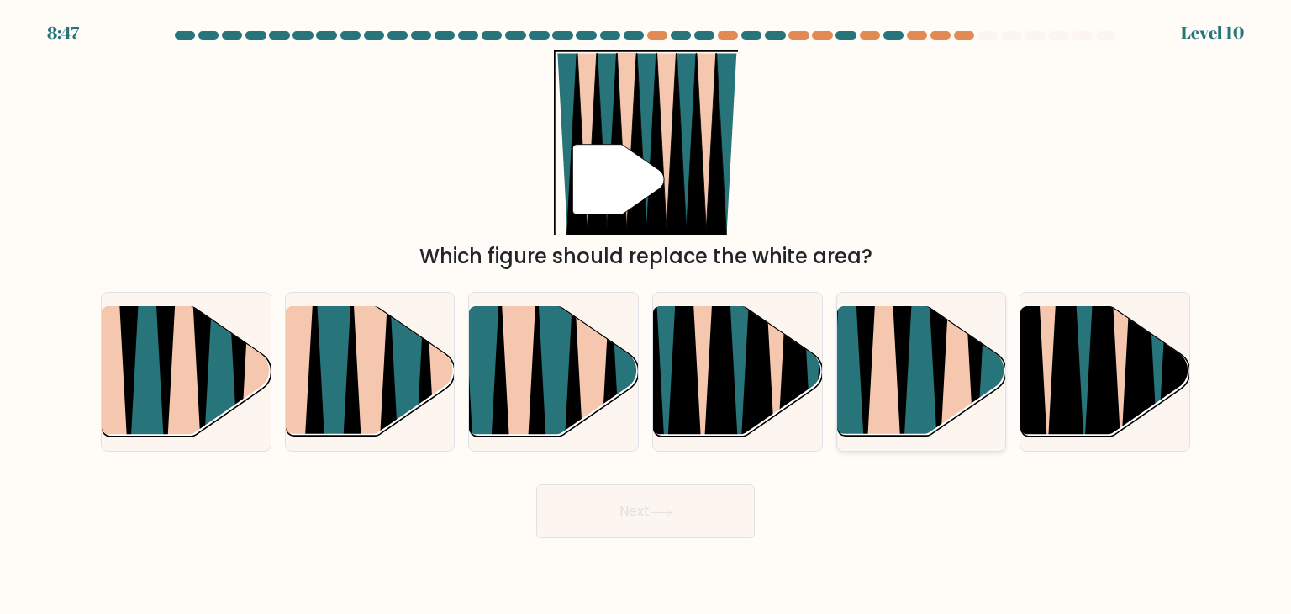
click at [882, 403] on icon at bounding box center [884, 308] width 38 height 338
click at [647, 315] on input "e." at bounding box center [646, 311] width 1 height 8
radio input "true"
click at [700, 500] on button "Next" at bounding box center [645, 511] width 219 height 54
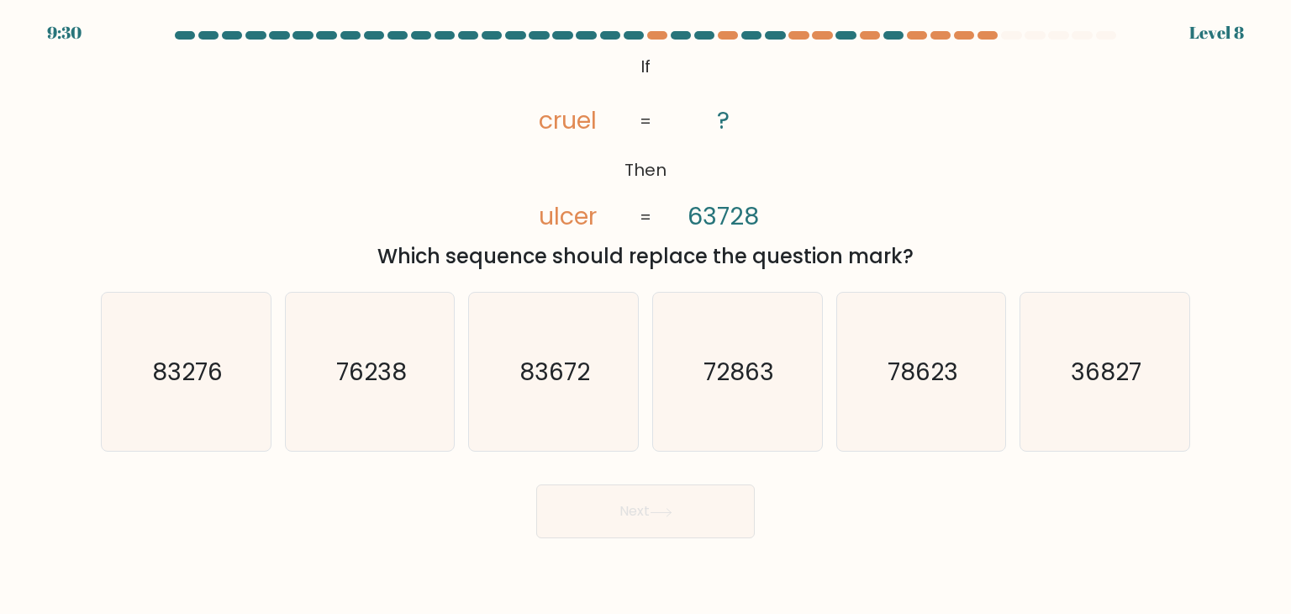
click at [864, 408] on icon "78623" at bounding box center [921, 372] width 158 height 158
click at [647, 315] on input "e. 78623" at bounding box center [646, 311] width 1 height 8
radio input "true"
click at [703, 510] on button "Next" at bounding box center [645, 511] width 219 height 54
click at [871, 409] on icon "78623" at bounding box center [921, 371] width 156 height 156
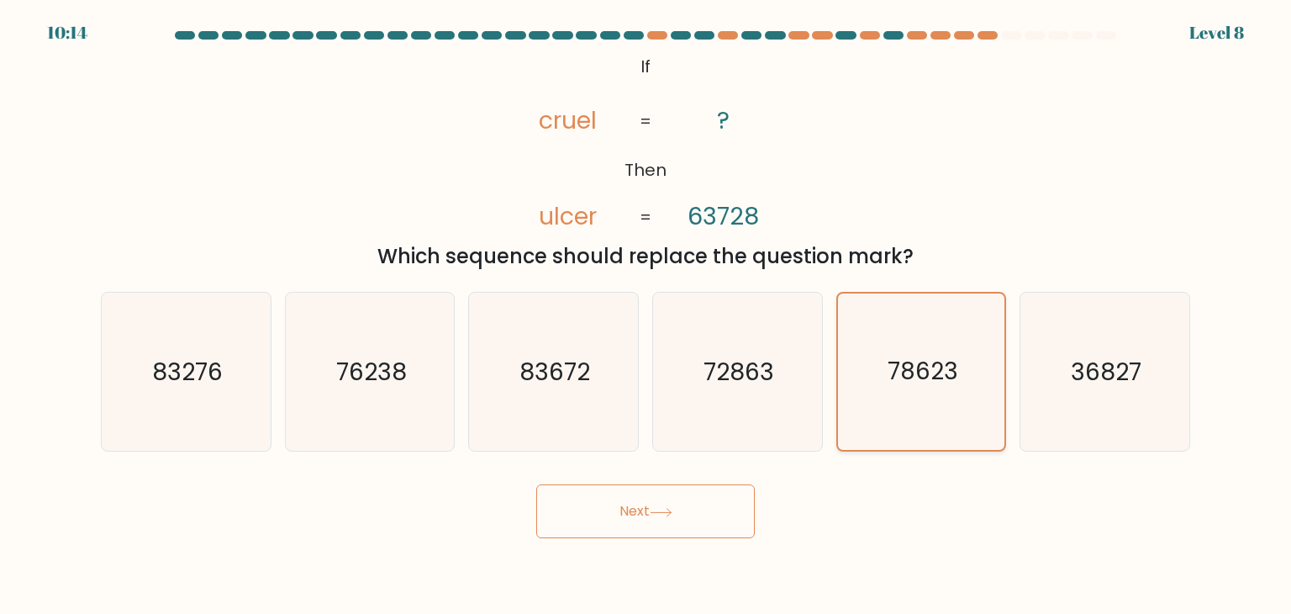
click at [647, 315] on input "e. 78623" at bounding box center [646, 311] width 1 height 8
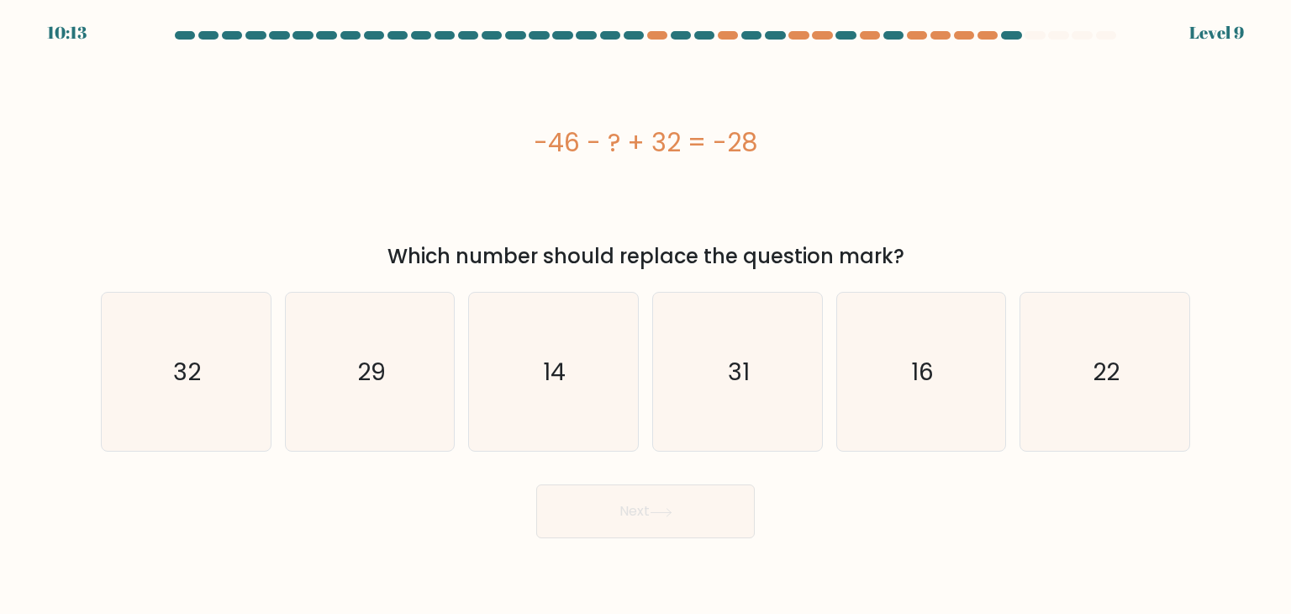
click at [864, 413] on icon "16" at bounding box center [921, 372] width 158 height 158
click at [647, 315] on input "e. 16" at bounding box center [646, 311] width 1 height 8
radio input "true"
click at [697, 509] on button "Next" at bounding box center [645, 511] width 219 height 54
click at [878, 411] on icon "16" at bounding box center [921, 371] width 156 height 156
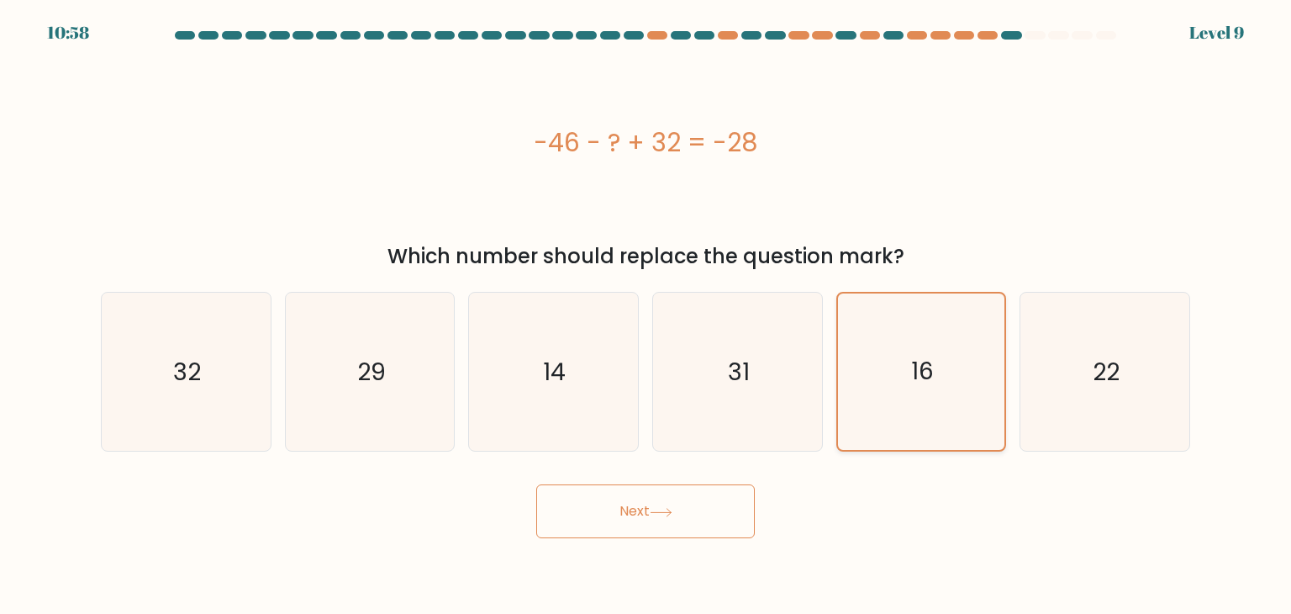
click at [647, 315] on input "e. 16" at bounding box center [646, 311] width 1 height 8
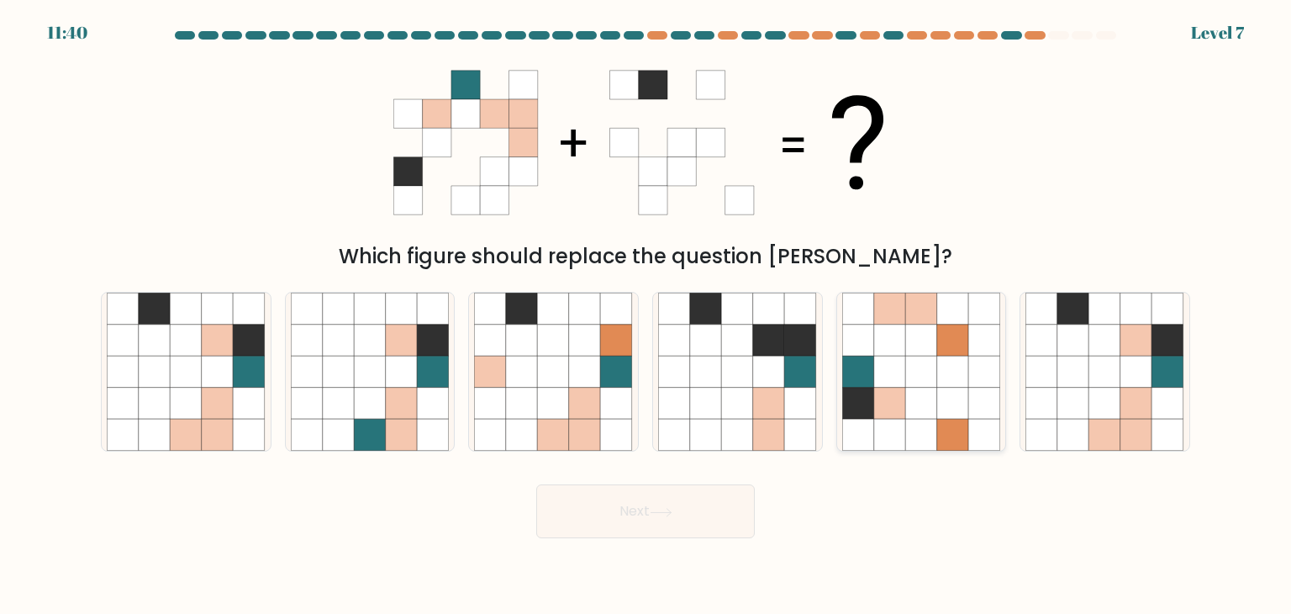
click at [879, 418] on icon at bounding box center [890, 404] width 32 height 32
click at [647, 315] on input "e." at bounding box center [646, 311] width 1 height 8
radio input "true"
click at [681, 495] on button "Next" at bounding box center [645, 511] width 219 height 54
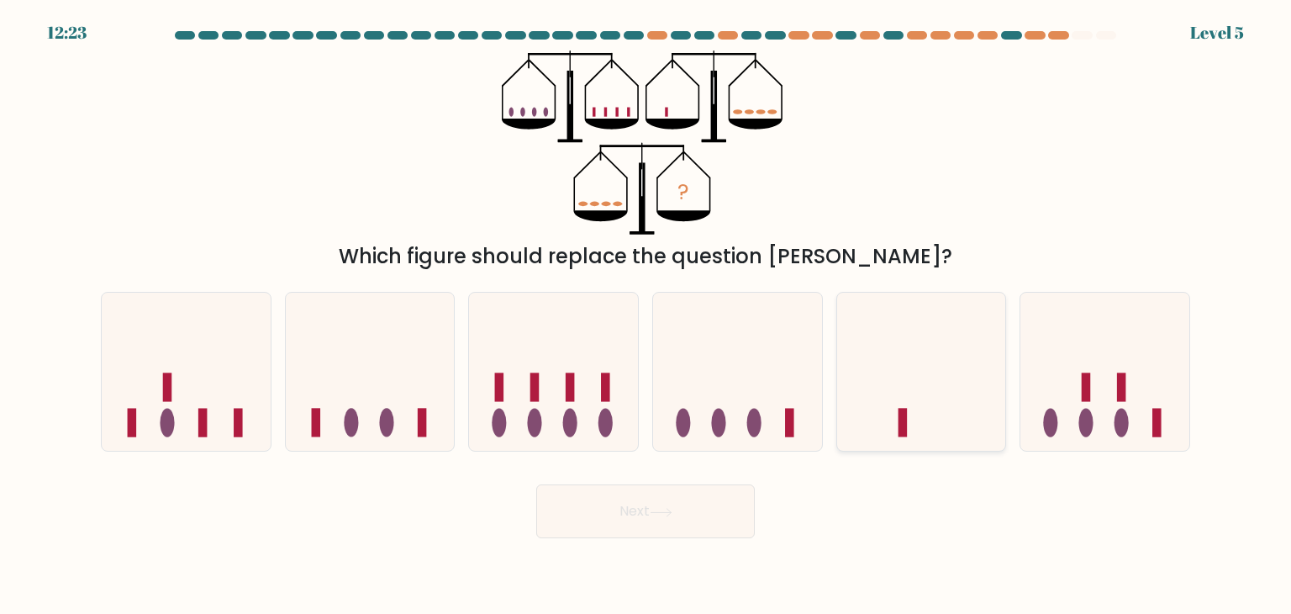
click at [865, 391] on icon at bounding box center [921, 372] width 169 height 140
click at [647, 315] on input "e." at bounding box center [646, 311] width 1 height 8
radio input "true"
click at [689, 519] on button "Next" at bounding box center [645, 511] width 219 height 54
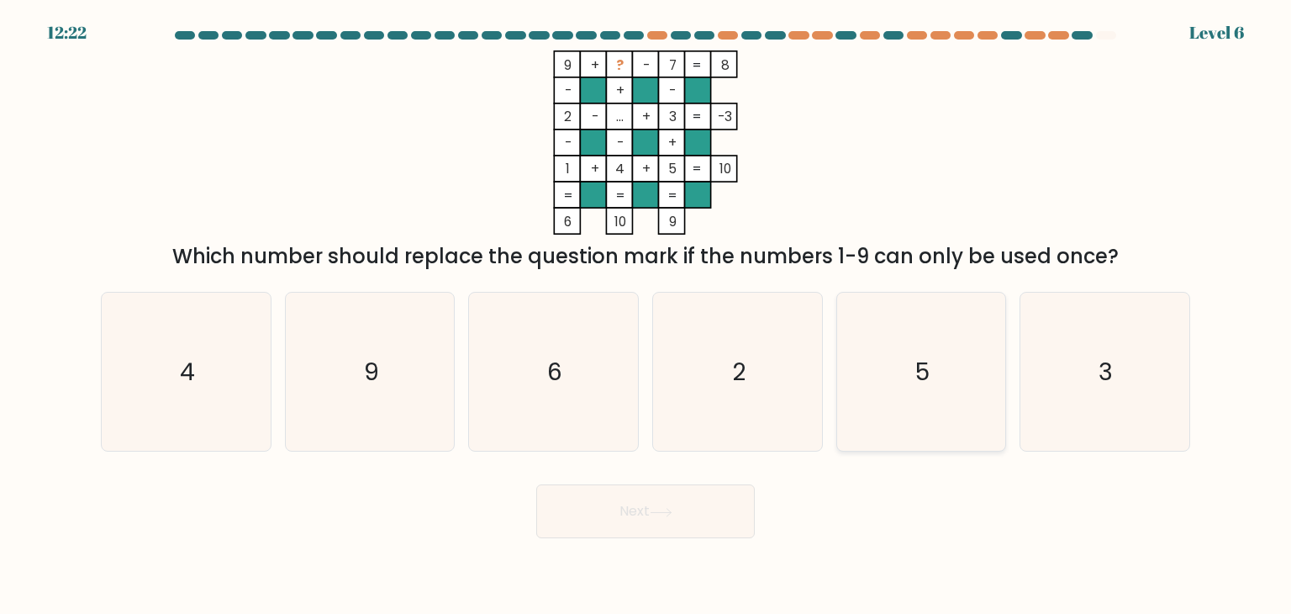
click at [885, 394] on icon "5" at bounding box center [921, 372] width 158 height 158
click at [647, 315] on input "e. 5" at bounding box center [646, 311] width 1 height 8
radio input "true"
click at [683, 502] on button "Next" at bounding box center [645, 511] width 219 height 54
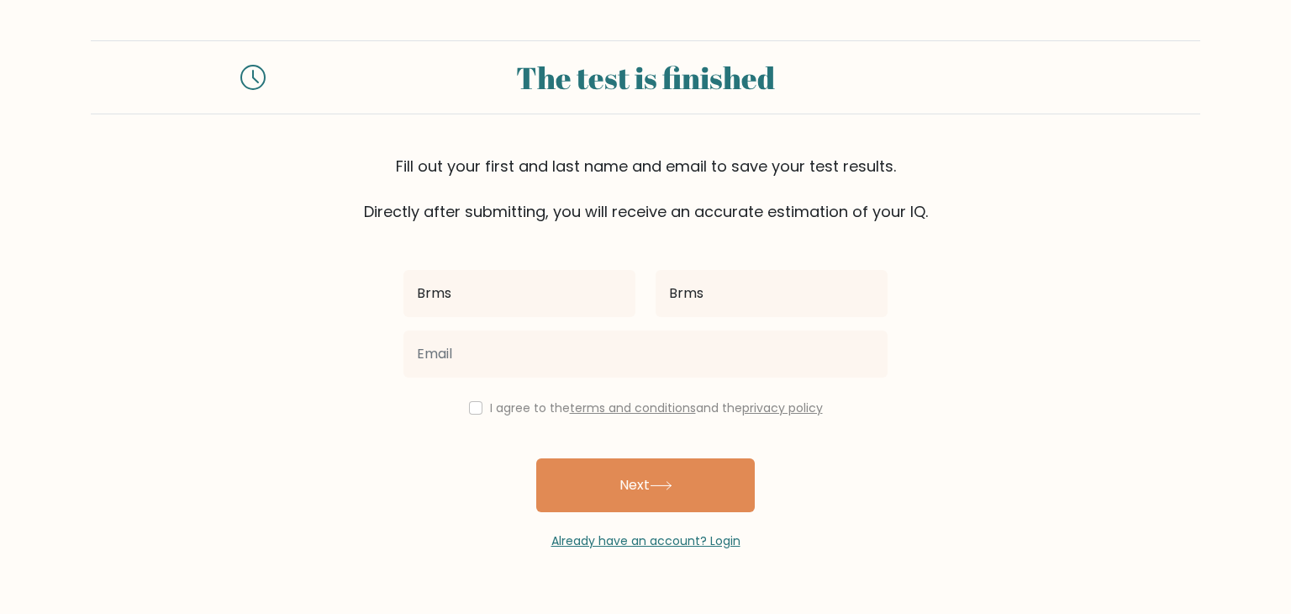
click at [720, 536] on link "Already have an account? Login" at bounding box center [646, 540] width 189 height 17
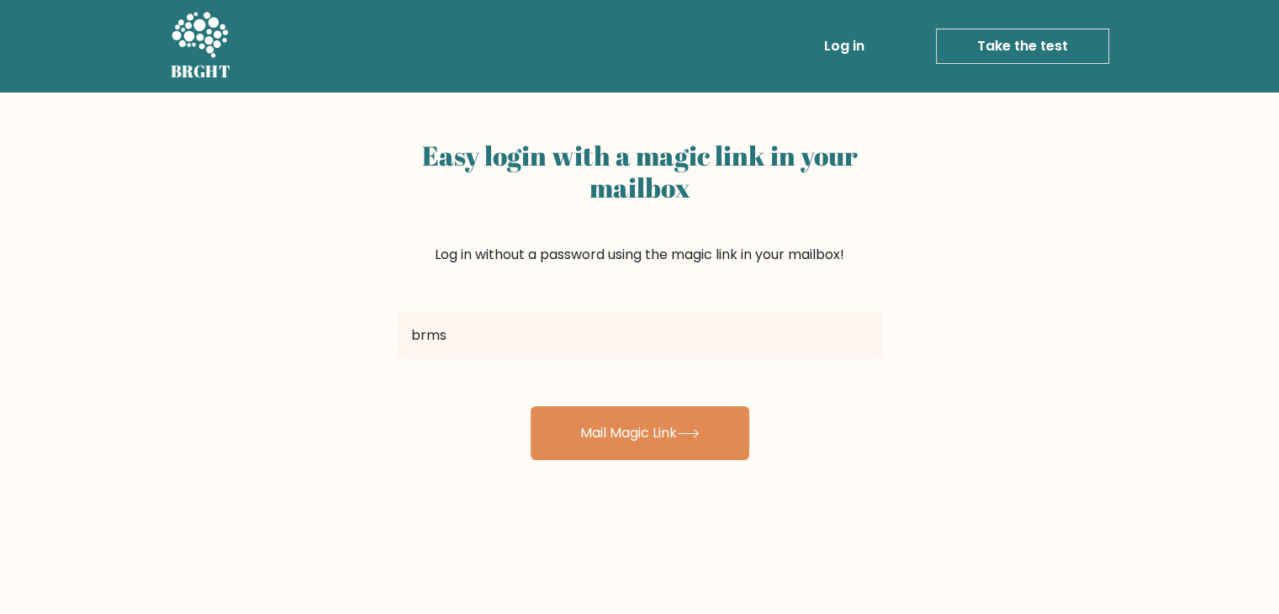
type input "[EMAIL_ADDRESS][DOMAIN_NAME]"
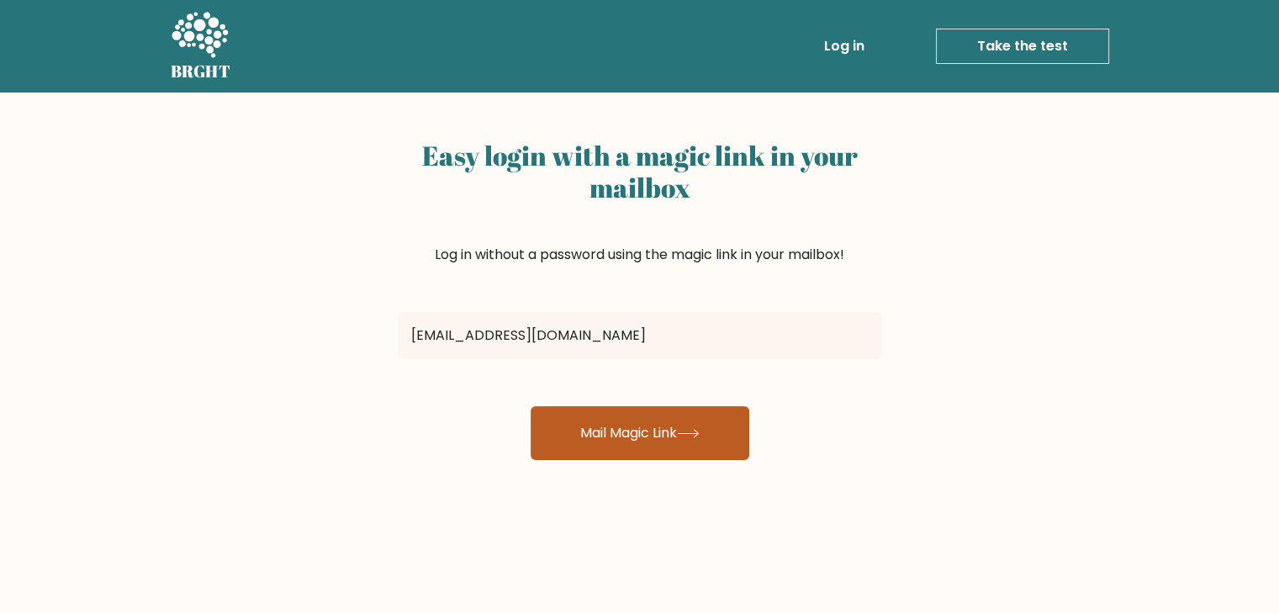
click at [605, 429] on button "Mail Magic Link" at bounding box center [640, 433] width 219 height 54
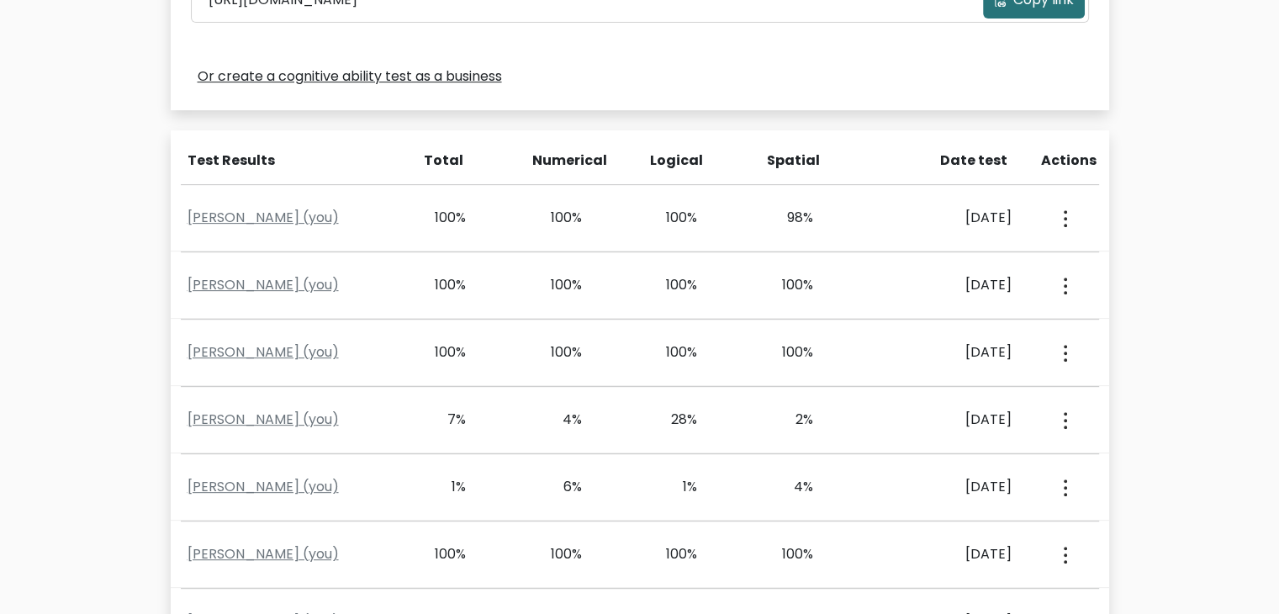
scroll to position [641, 0]
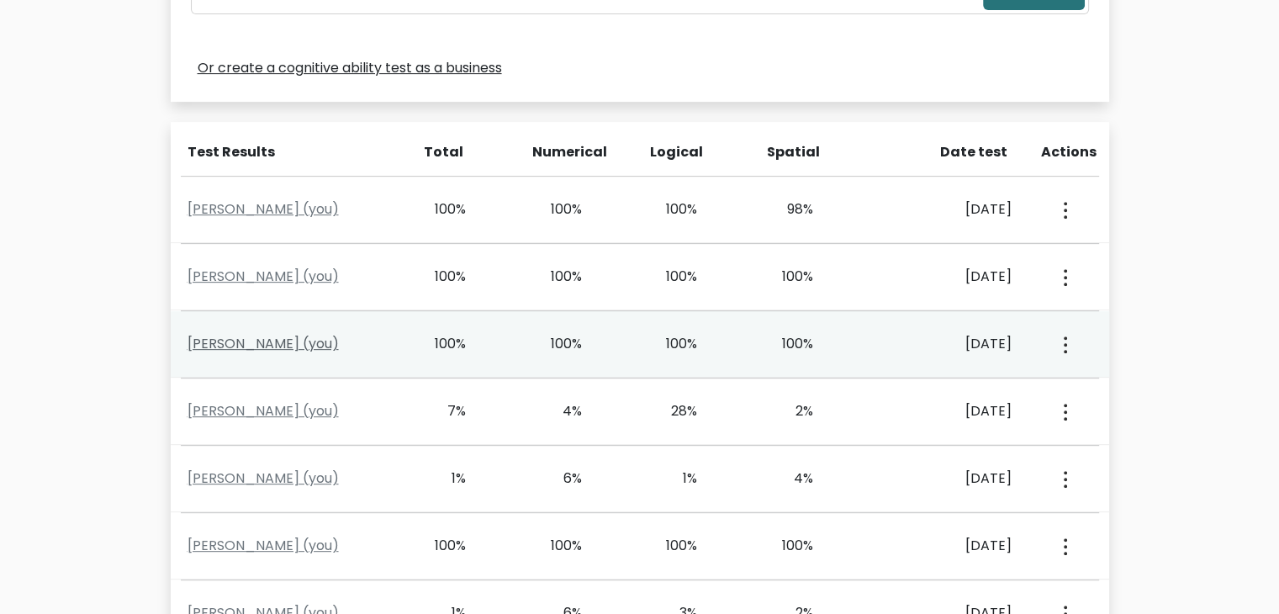
click at [268, 345] on link "[PERSON_NAME] (you)" at bounding box center [262, 343] width 151 height 19
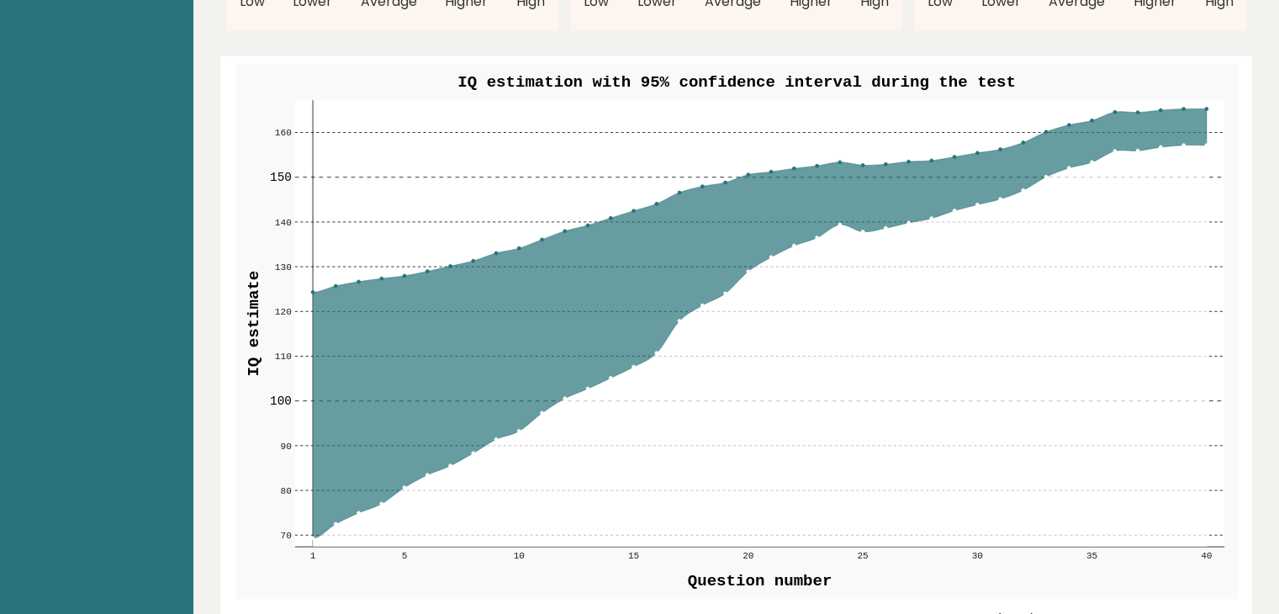
scroll to position [1920, 0]
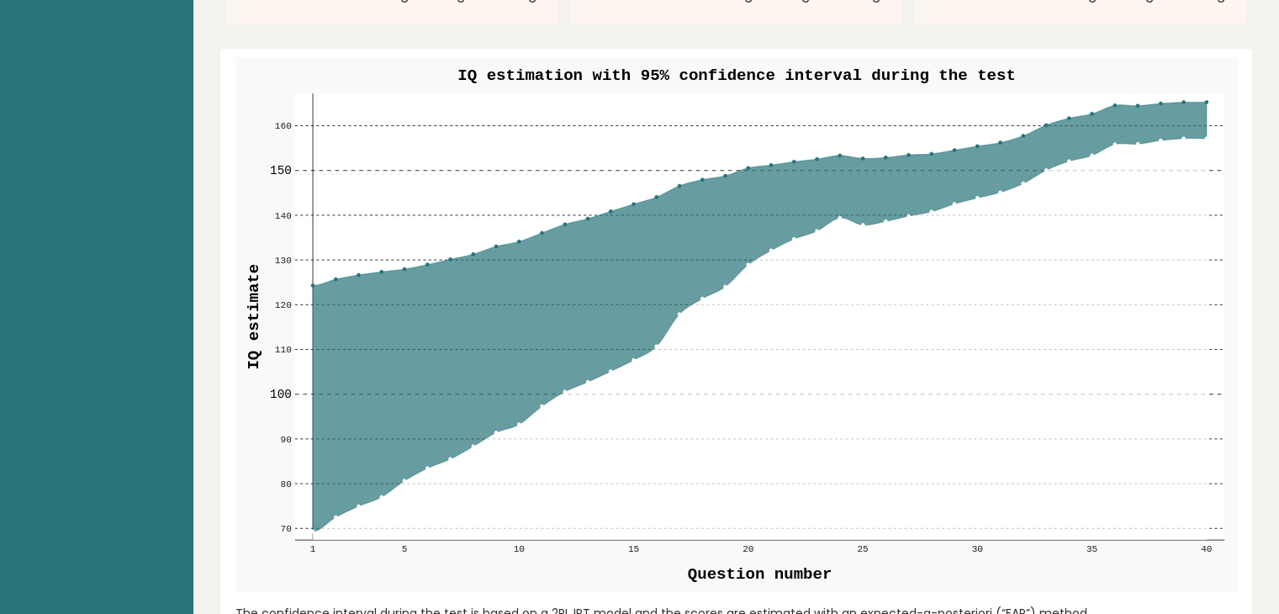
click at [1080, 235] on icon at bounding box center [759, 339] width 894 height 402
click at [1202, 98] on rect at bounding box center [758, 316] width 929 height 446
click at [1203, 98] on rect at bounding box center [758, 316] width 929 height 446
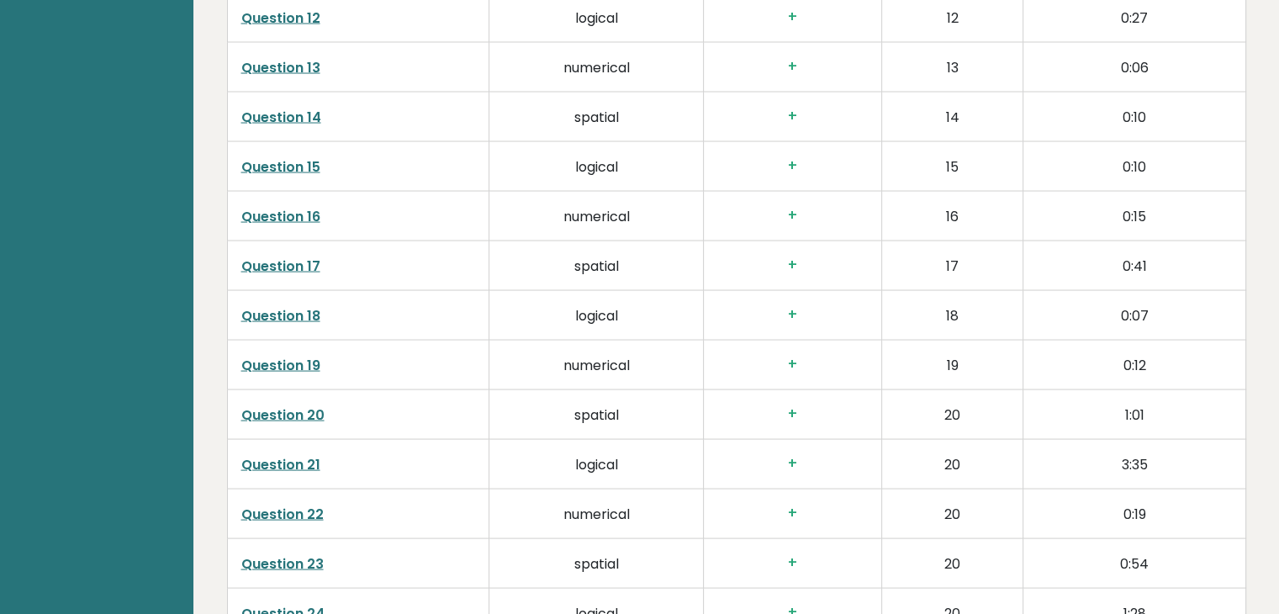
scroll to position [3650, 0]
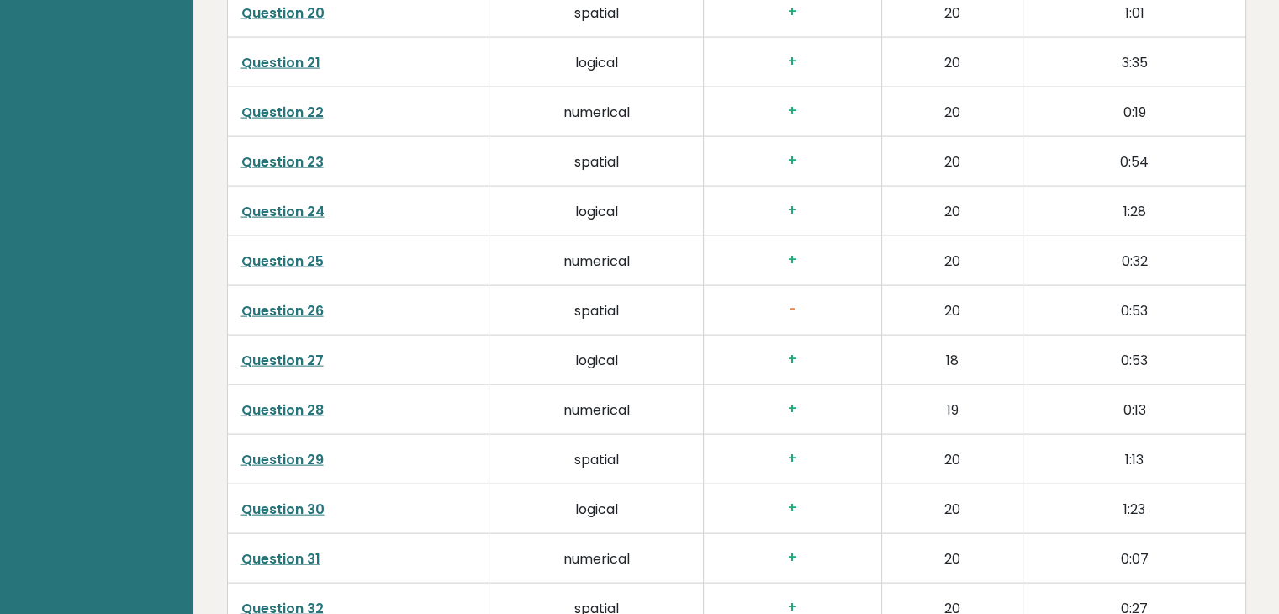
click at [279, 301] on link "Question 26" at bounding box center [282, 310] width 82 height 19
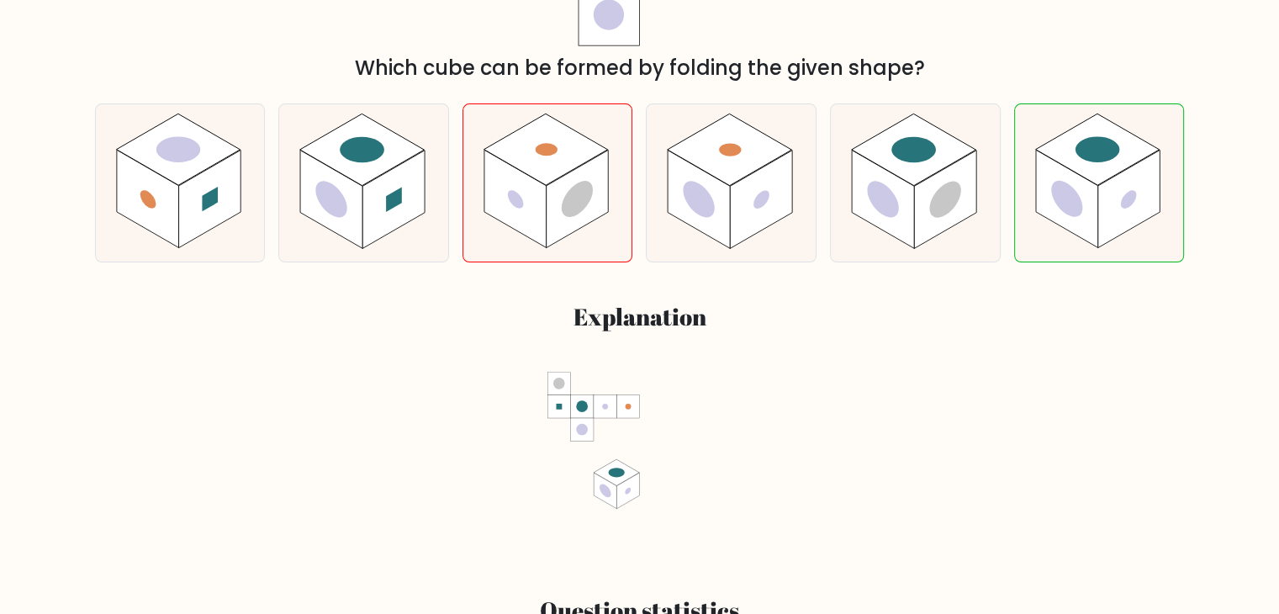
scroll to position [415, 0]
